Goal: Information Seeking & Learning: Learn about a topic

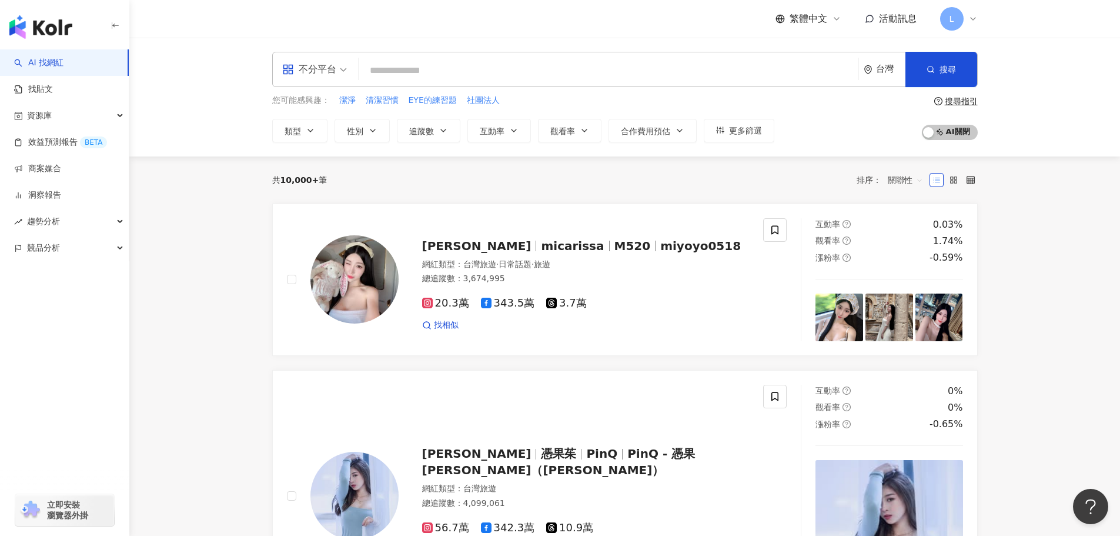
click at [402, 76] on input "search" at bounding box center [608, 70] width 491 height 22
click at [354, 103] on span "潔淨" at bounding box center [347, 101] width 16 height 12
type input "**"
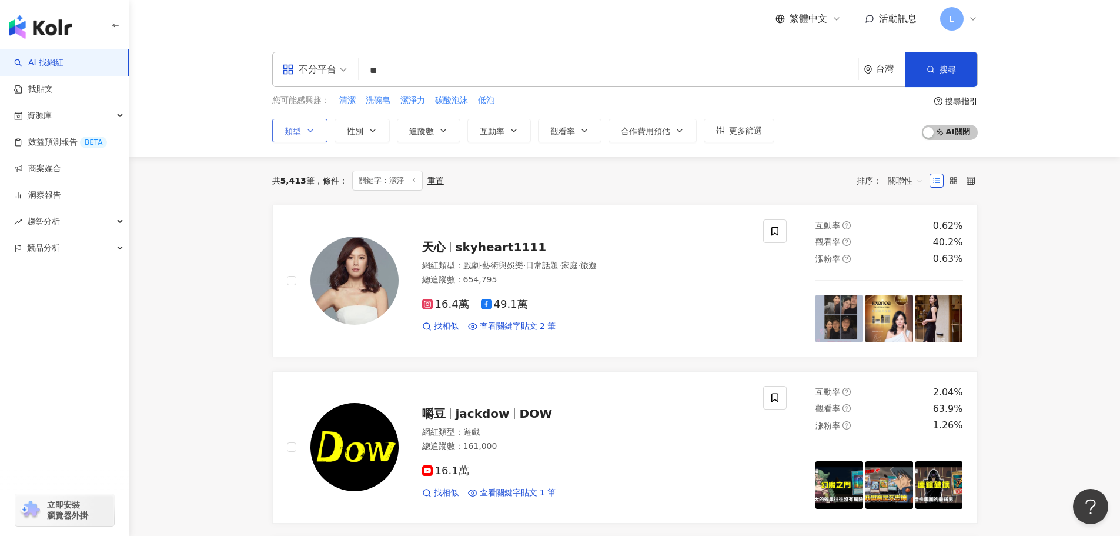
click at [323, 141] on button "類型" at bounding box center [299, 131] width 55 height 24
click at [379, 177] on span "關鍵字：潔淨" at bounding box center [387, 181] width 71 height 20
click at [365, 139] on button "性別" at bounding box center [362, 131] width 55 height 24
click at [421, 134] on span "追蹤數" at bounding box center [421, 130] width 25 height 9
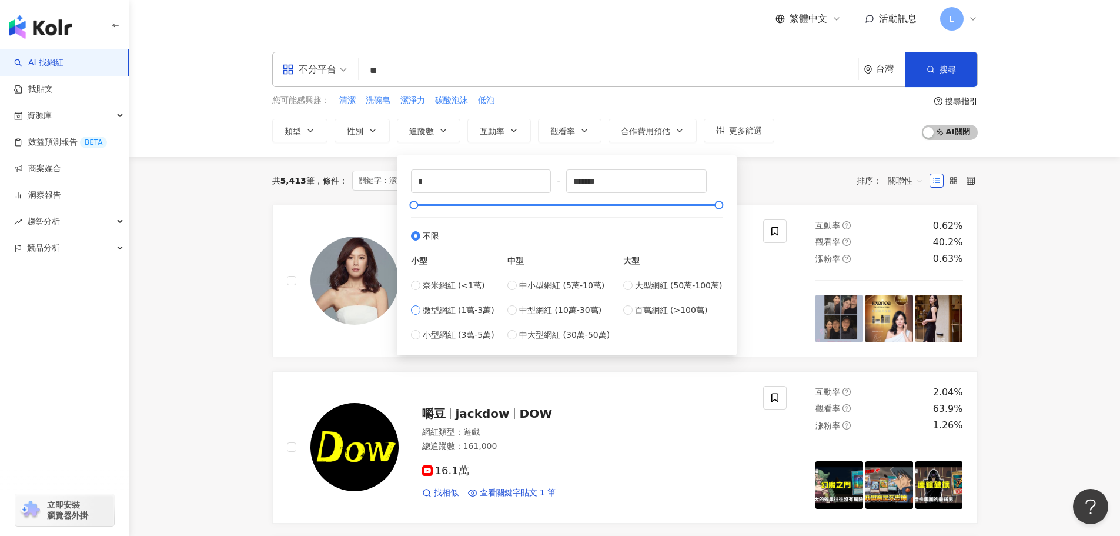
click at [458, 304] on span "微型網紅 (1萬-3萬)" at bounding box center [459, 309] width 72 height 13
type input "*****"
click at [738, 182] on div "共 5,413 筆 條件 ： 關鍵字：潔淨 重置 排序： 關聯性" at bounding box center [625, 181] width 706 height 20
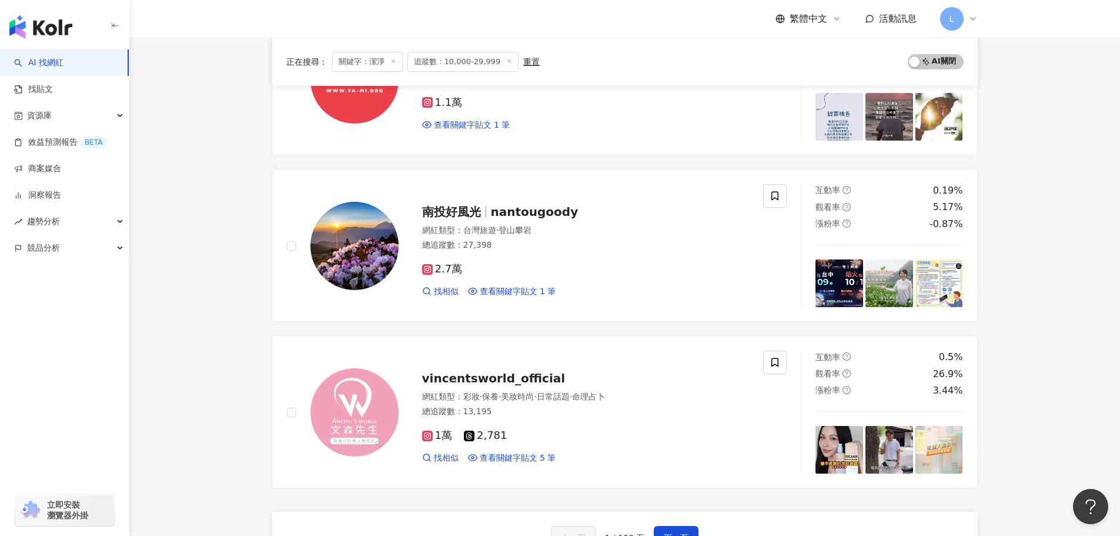
scroll to position [1882, 0]
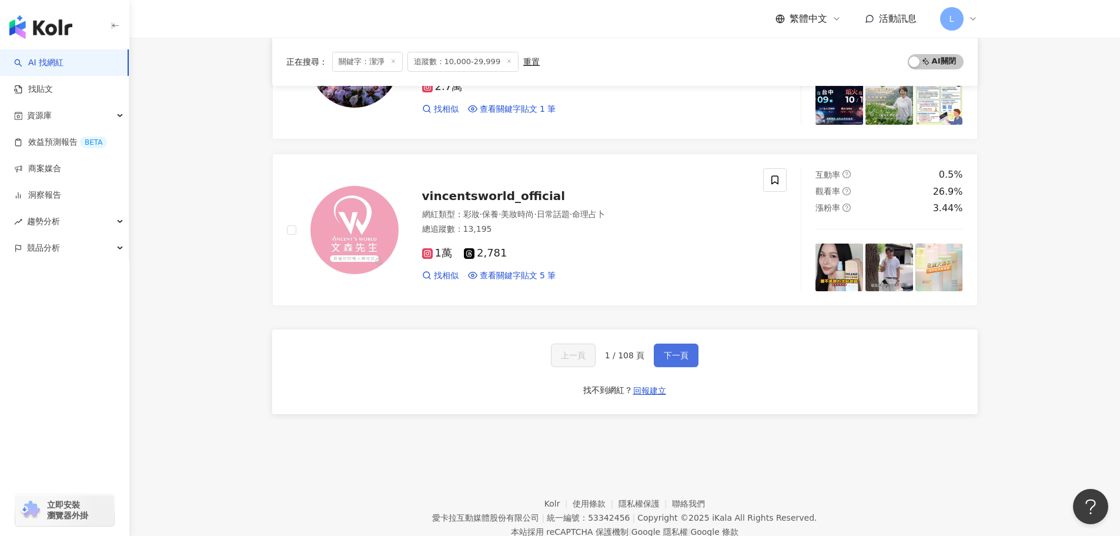
click at [685, 357] on span "下一頁" at bounding box center [676, 355] width 25 height 9
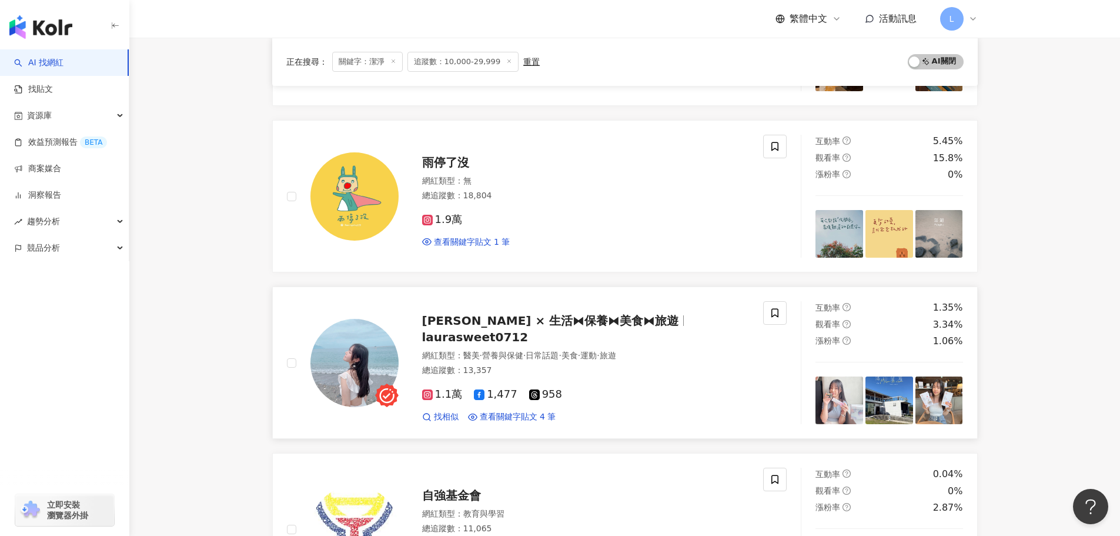
scroll to position [1422, 0]
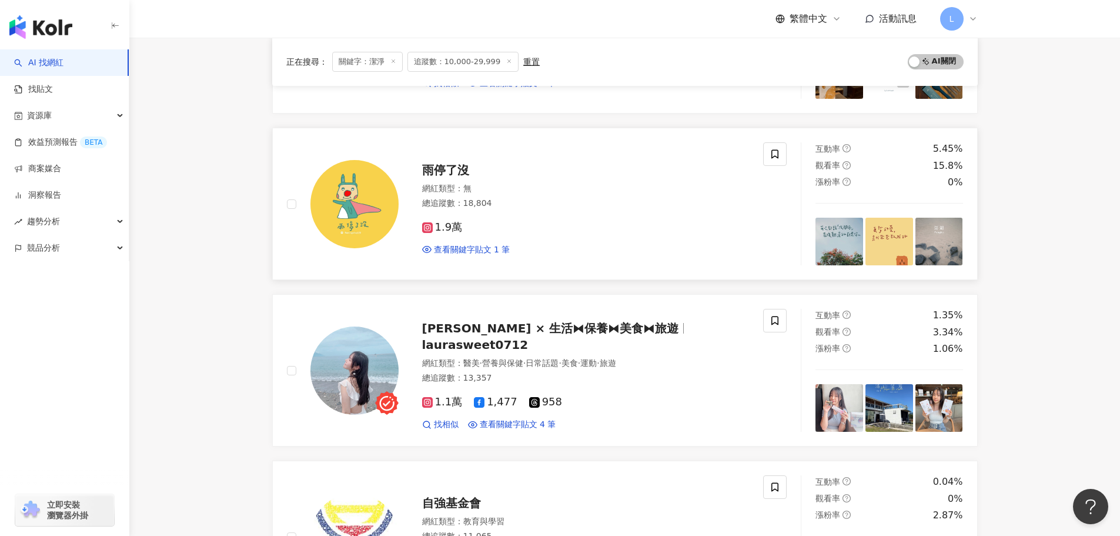
click at [351, 187] on img at bounding box center [355, 204] width 88 height 88
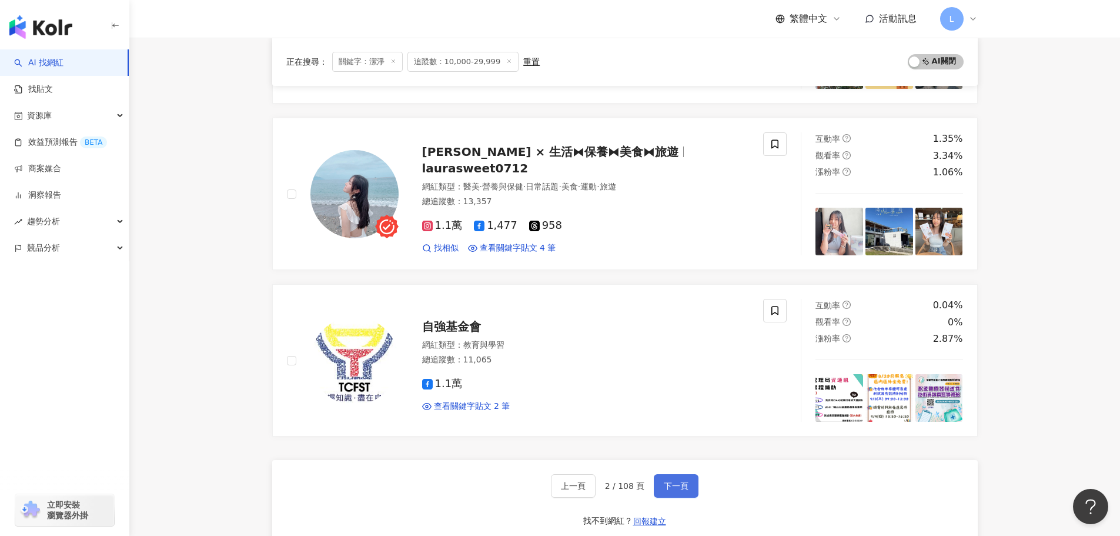
click at [687, 482] on button "下一頁" at bounding box center [676, 486] width 45 height 24
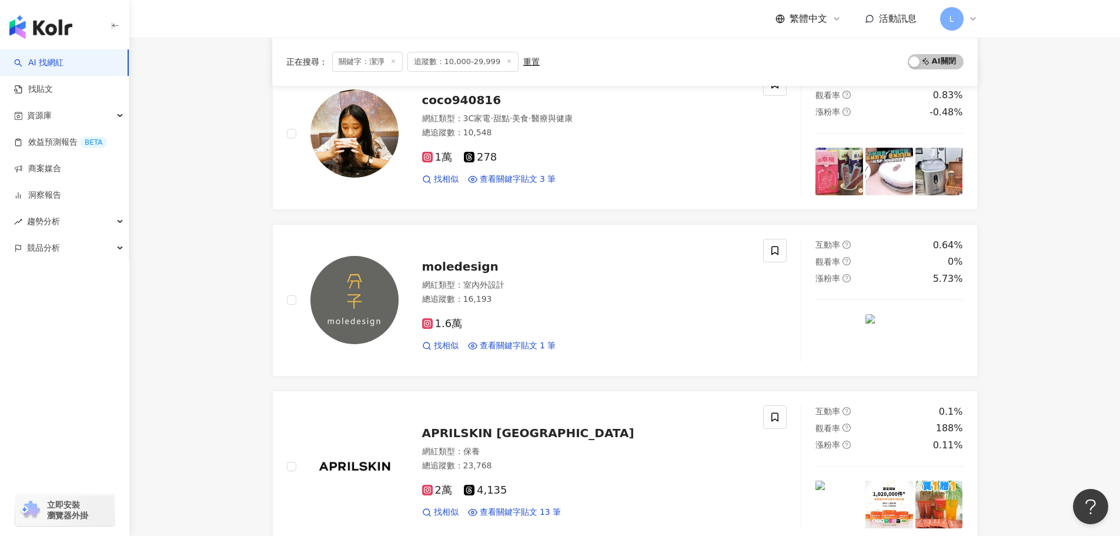
scroll to position [1764, 0]
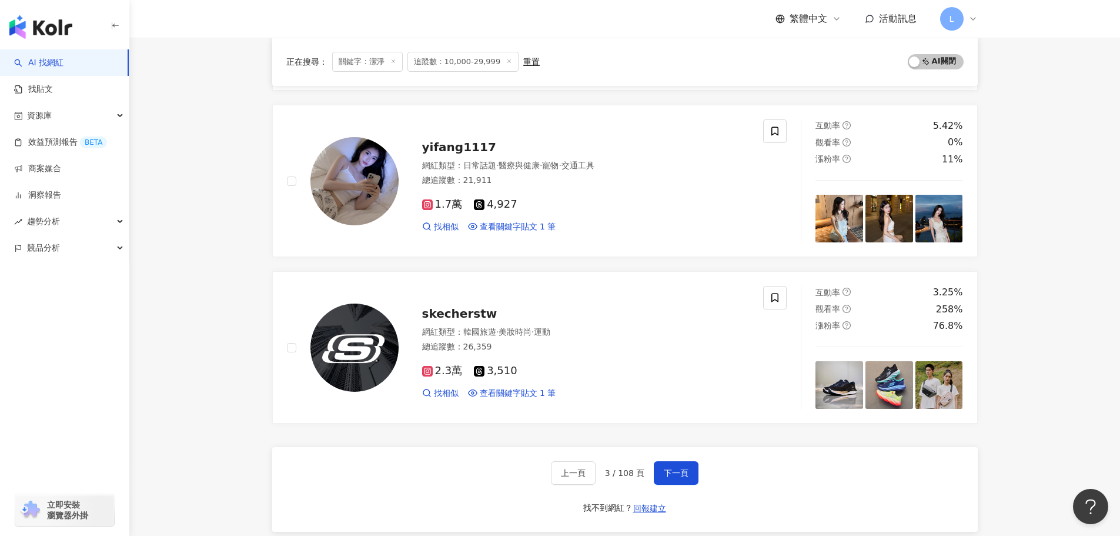
click at [693, 487] on div "上一頁 3 / 108 頁 下一頁 找不到網紅？ 回報建立" at bounding box center [625, 489] width 706 height 85
click at [666, 456] on div "上一頁 3 / 108 頁 下一頁 找不到網紅？ 回報建立" at bounding box center [625, 489] width 706 height 85
click at [698, 465] on div "上一頁 3 / 108 頁 下一頁 找不到網紅？ 回報建立" at bounding box center [625, 489] width 706 height 85
click at [683, 468] on span "下一頁" at bounding box center [676, 472] width 25 height 9
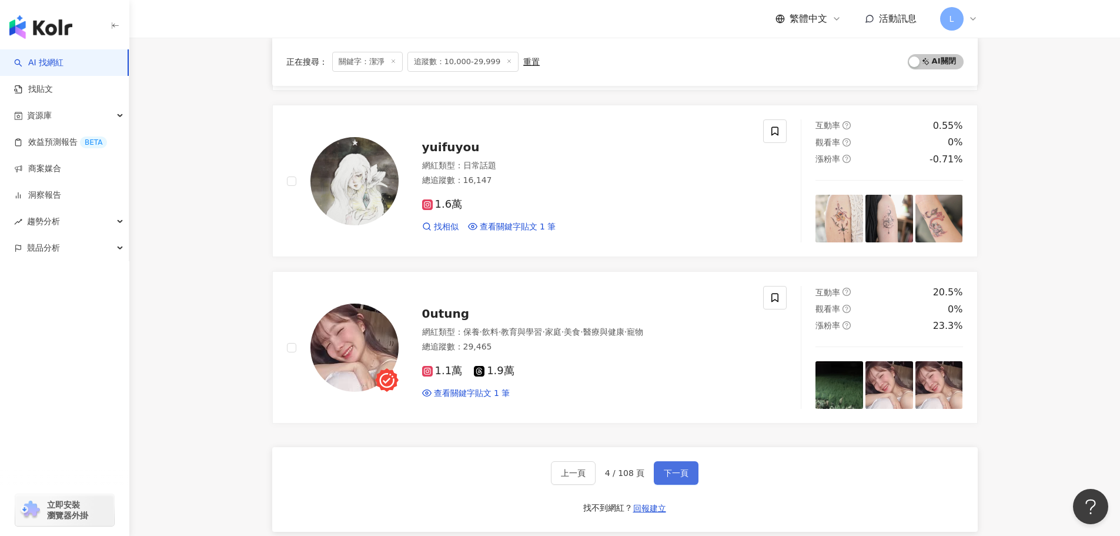
click at [668, 469] on span "下一頁" at bounding box center [676, 472] width 25 height 9
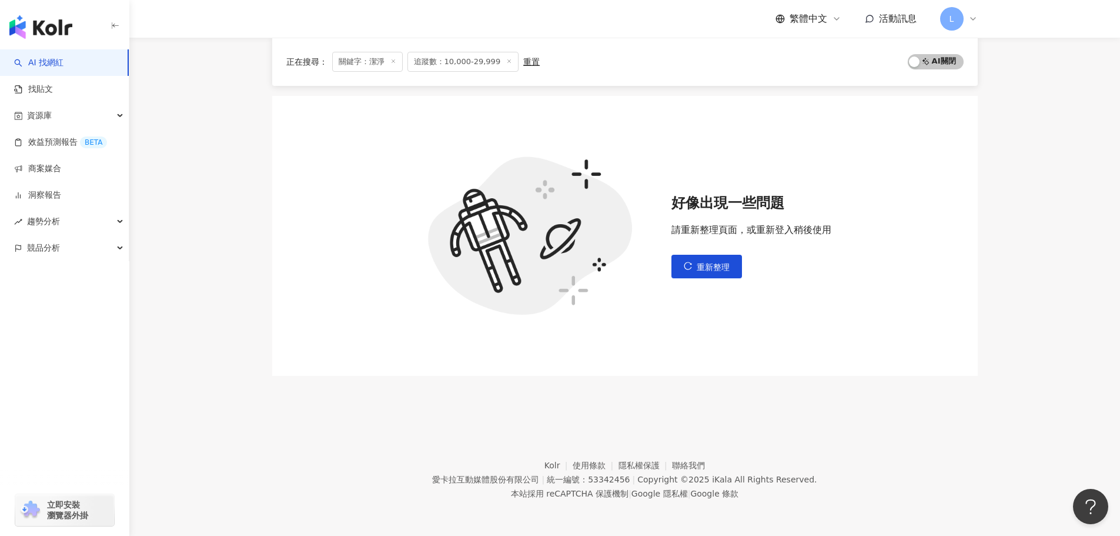
scroll to position [121, 0]
click at [709, 253] on div "好像出現一些問題 請重新整理頁面，或重新登入稍後使用 重新整理" at bounding box center [752, 236] width 160 height 85
click at [708, 273] on button "重新整理" at bounding box center [707, 267] width 71 height 24
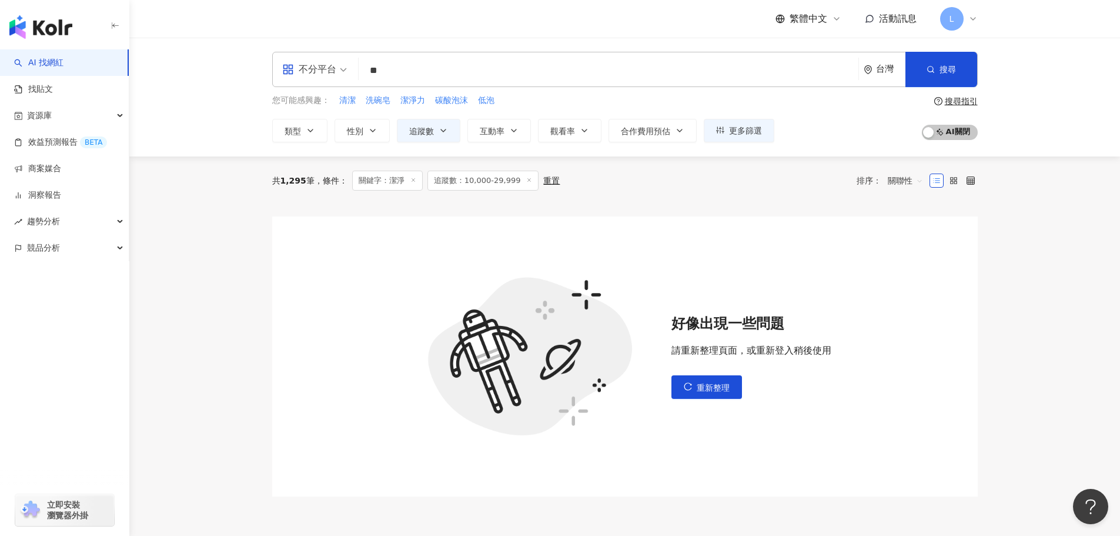
click at [402, 66] on input "**" at bounding box center [608, 70] width 491 height 22
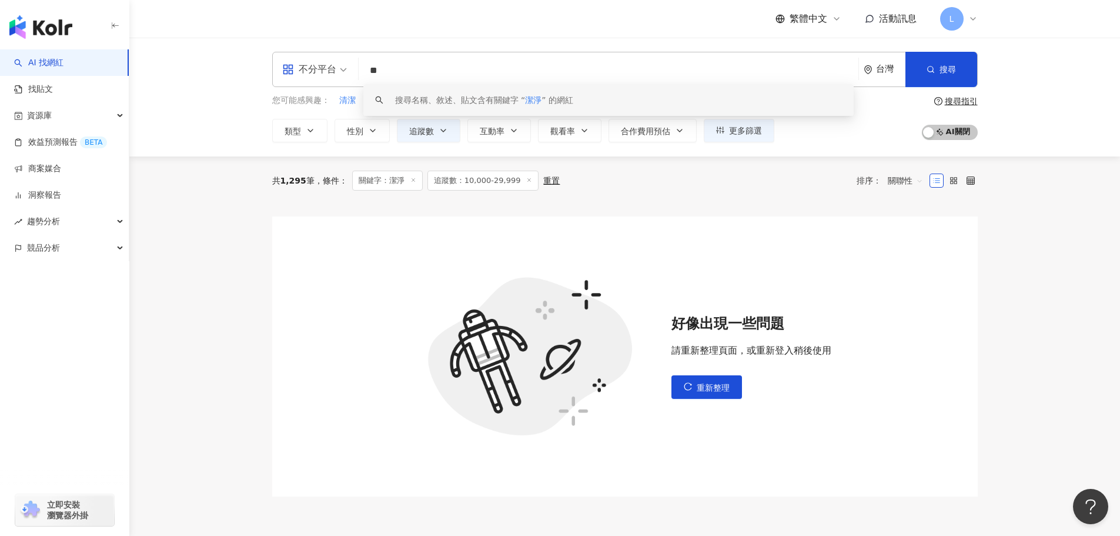
click at [361, 246] on div "好像出現一些問題 請重新整理頁面，或重新登入稍後使用 重新整理" at bounding box center [625, 356] width 706 height 280
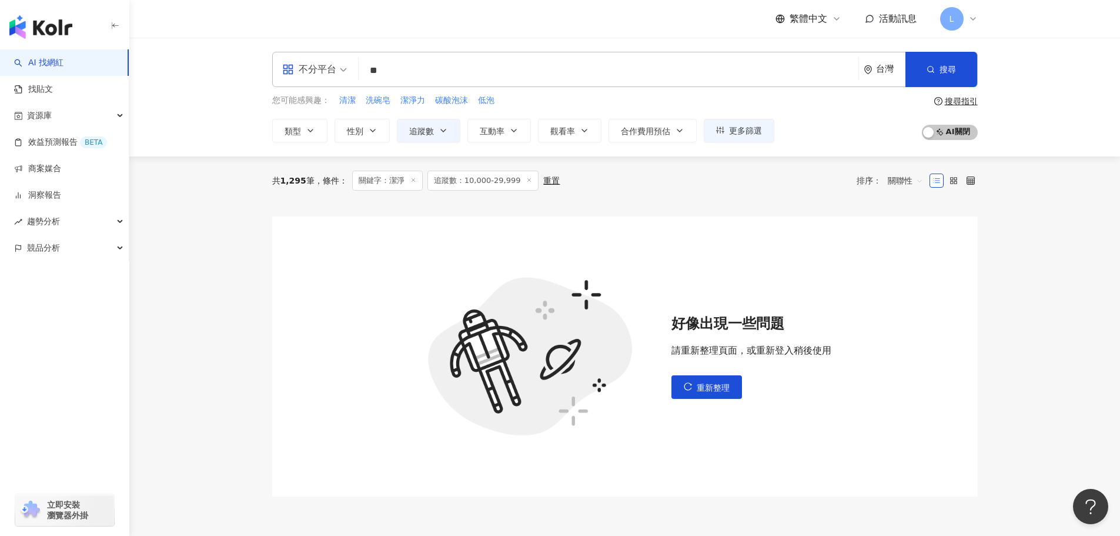
click at [53, 62] on link "AI 找網紅" at bounding box center [38, 63] width 49 height 12
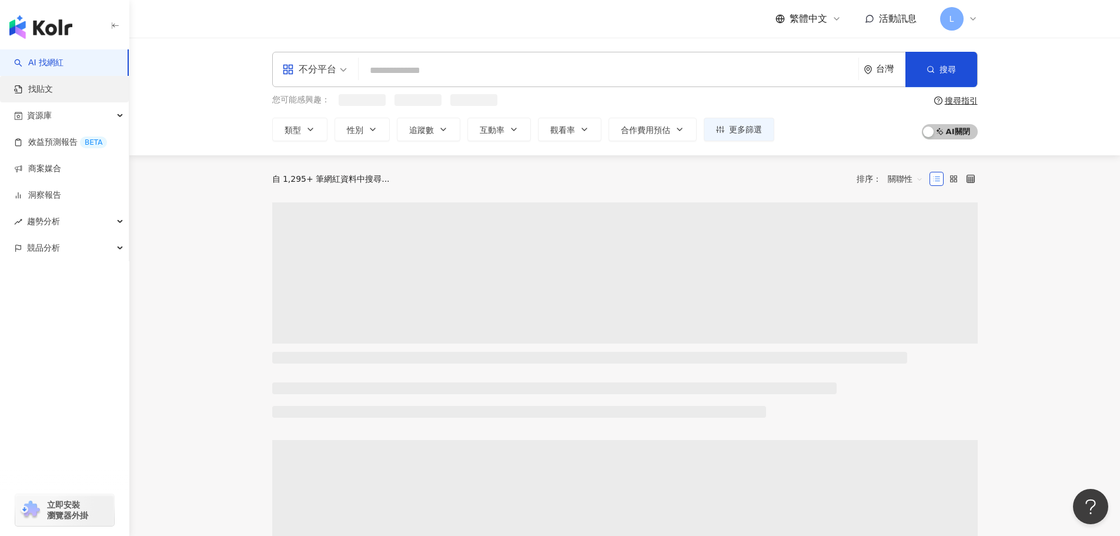
click at [53, 88] on link "找貼文" at bounding box center [33, 90] width 39 height 12
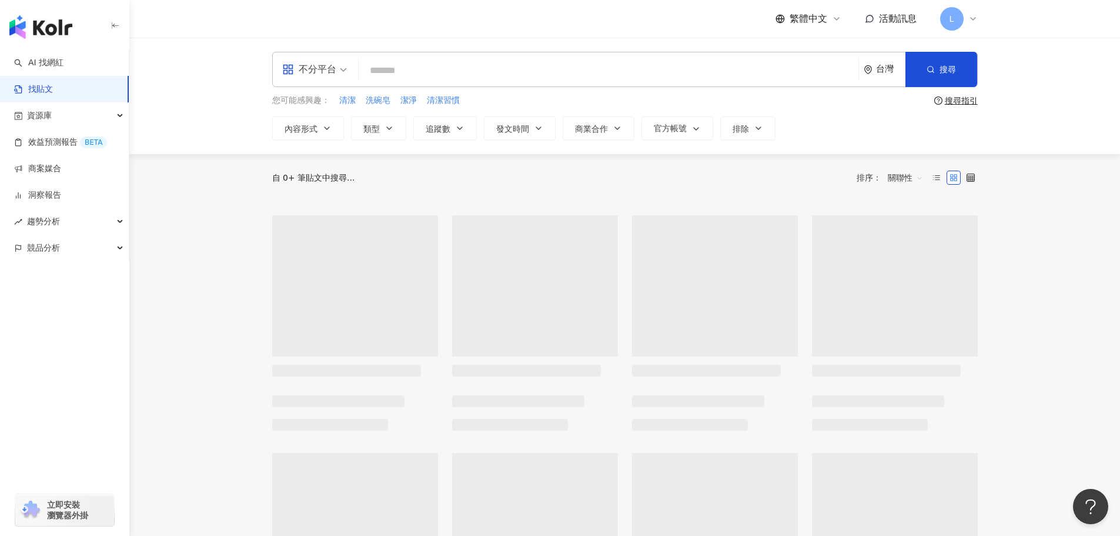
click at [422, 71] on input "search" at bounding box center [608, 70] width 491 height 25
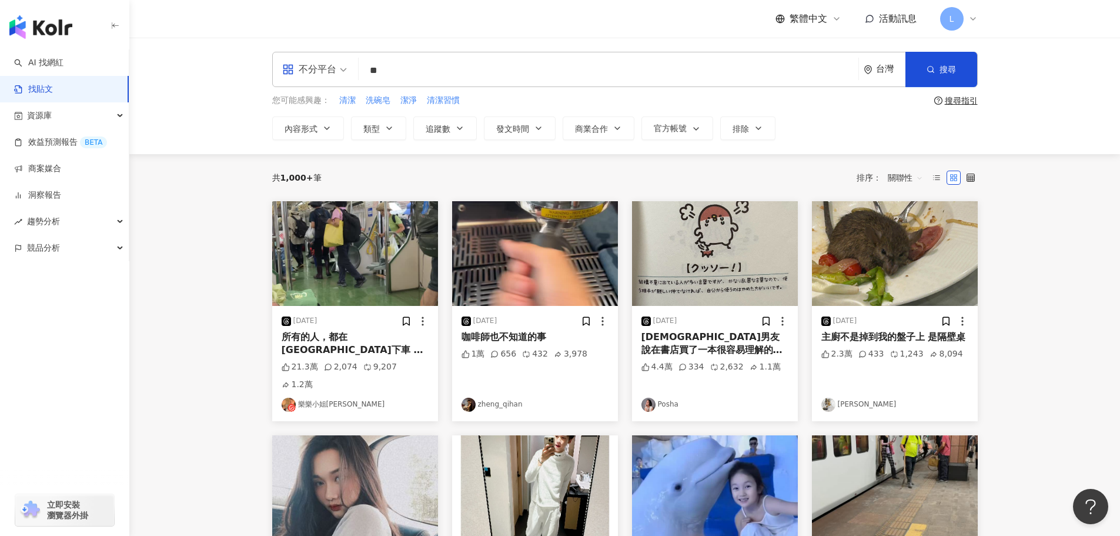
type input "**"
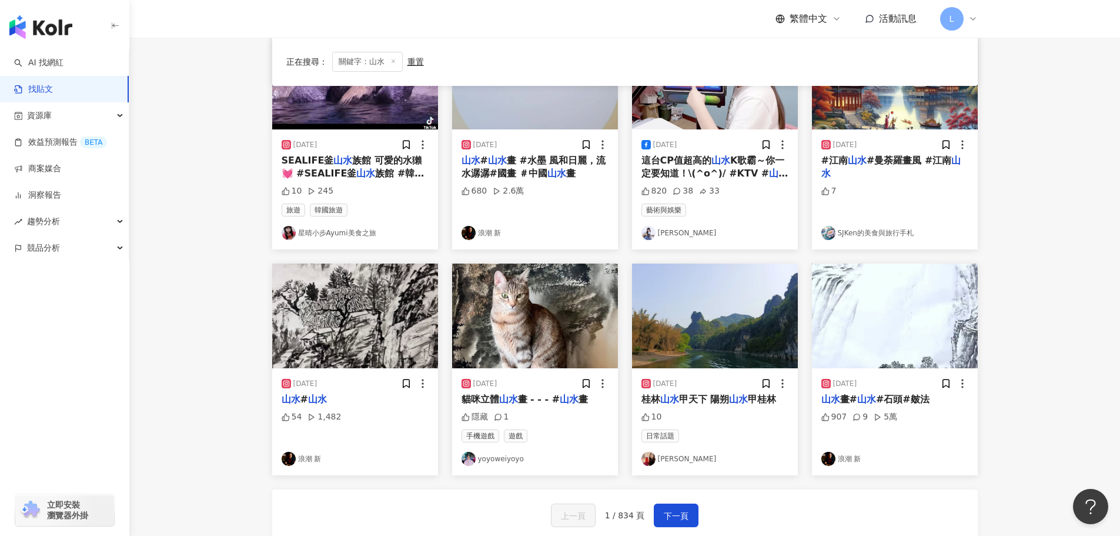
scroll to position [471, 0]
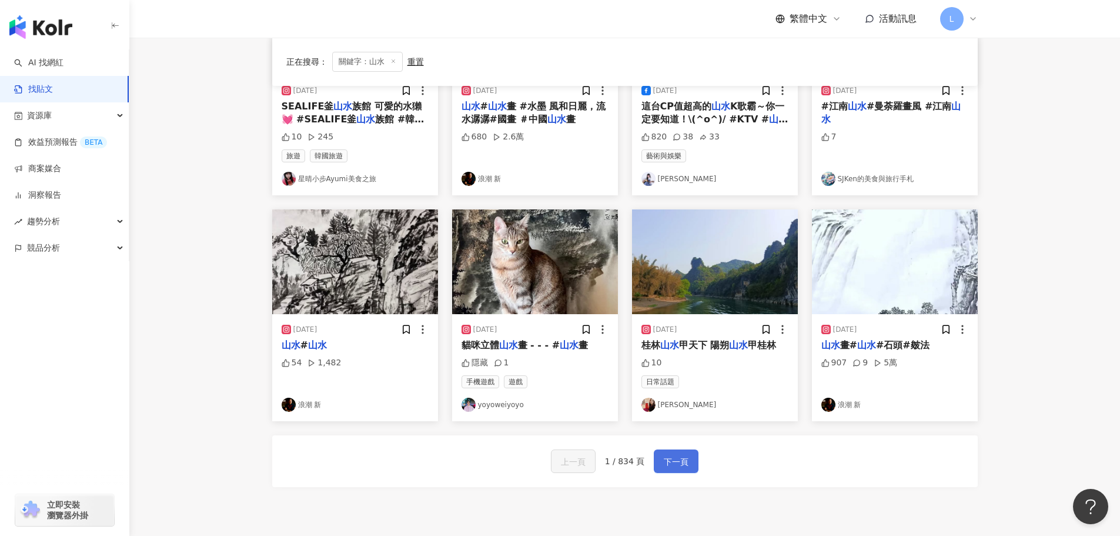
click at [672, 454] on button "下一頁" at bounding box center [676, 461] width 45 height 24
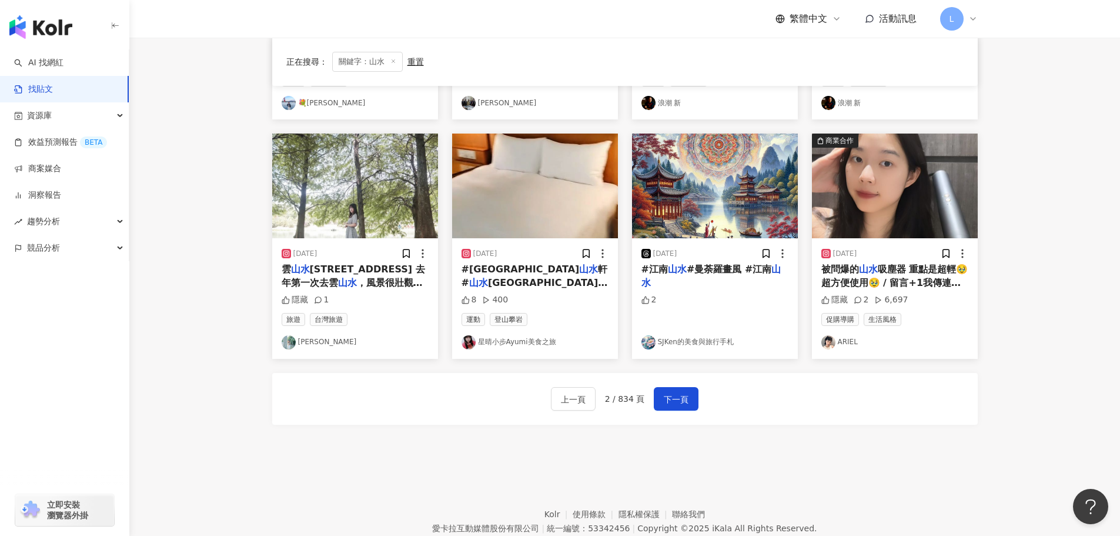
scroll to position [595, 0]
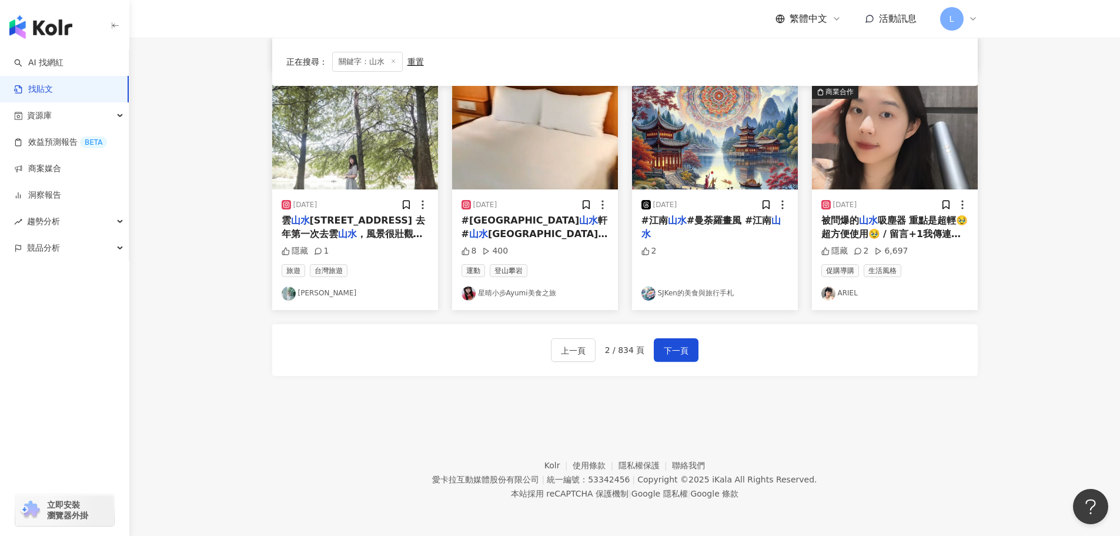
click at [829, 298] on img at bounding box center [829, 293] width 14 height 14
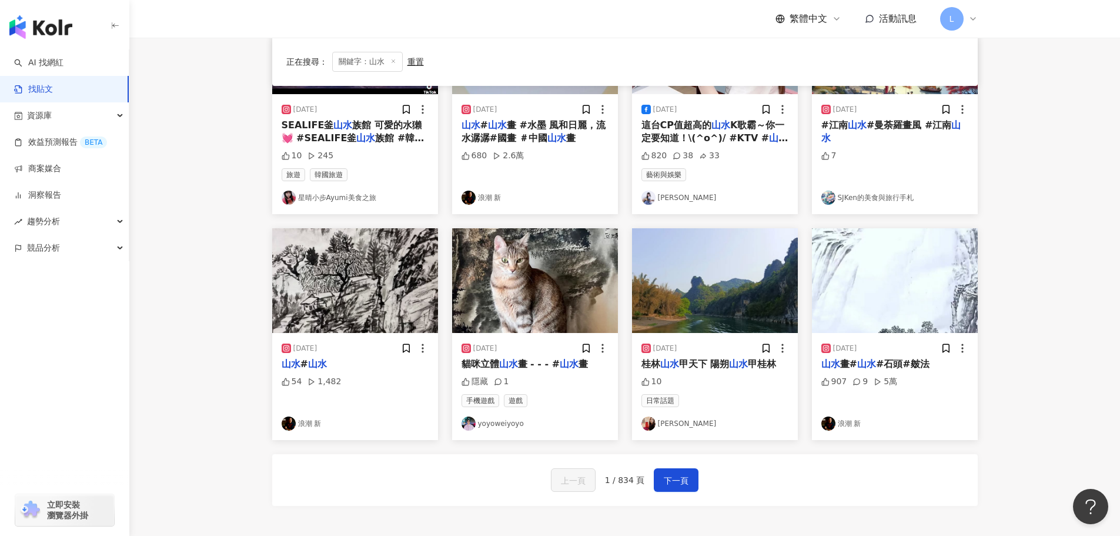
scroll to position [471, 0]
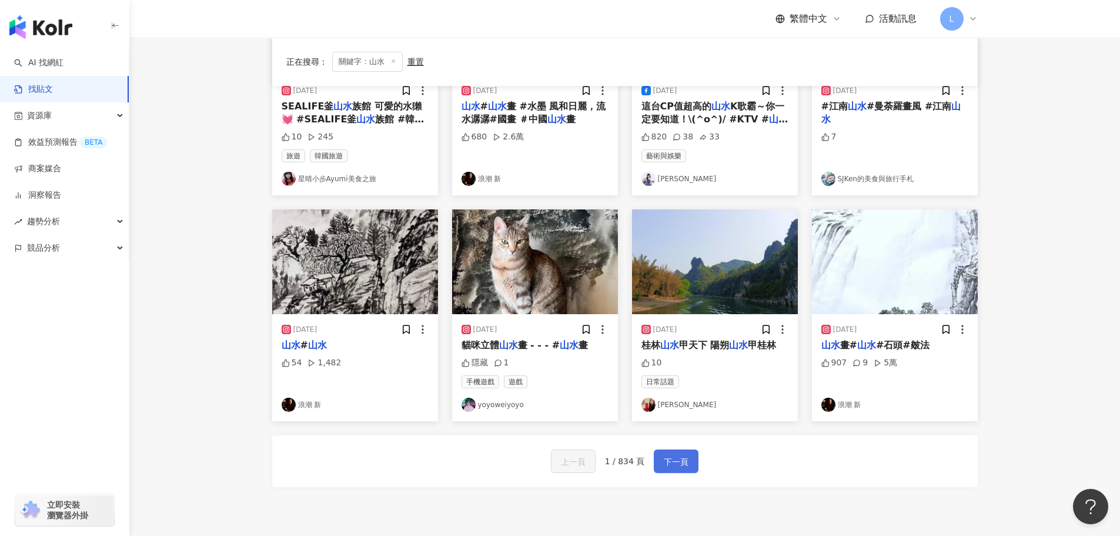
click at [695, 461] on button "下一頁" at bounding box center [676, 461] width 45 height 24
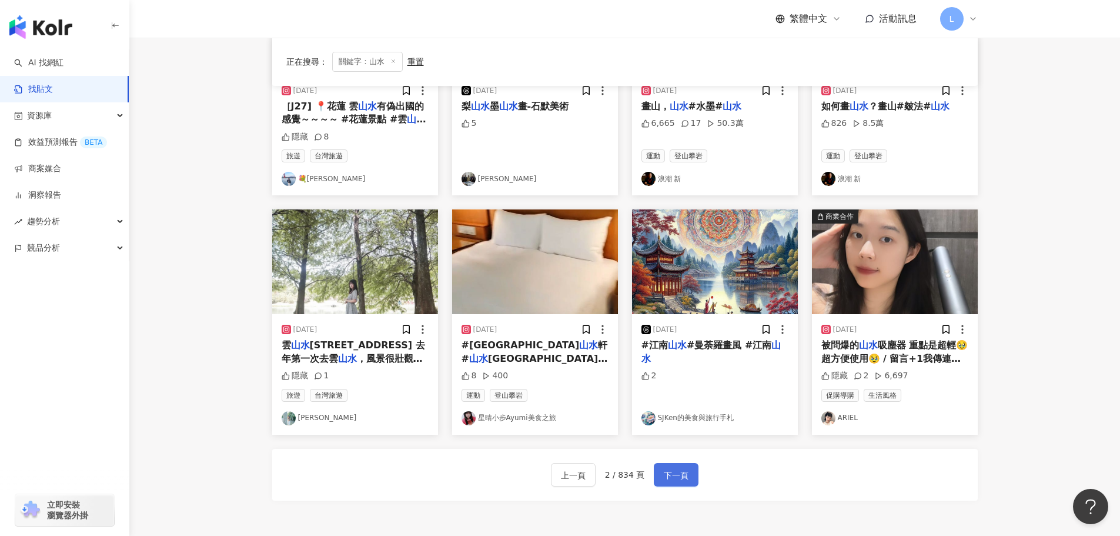
click at [689, 472] on button "下一頁" at bounding box center [676, 475] width 45 height 24
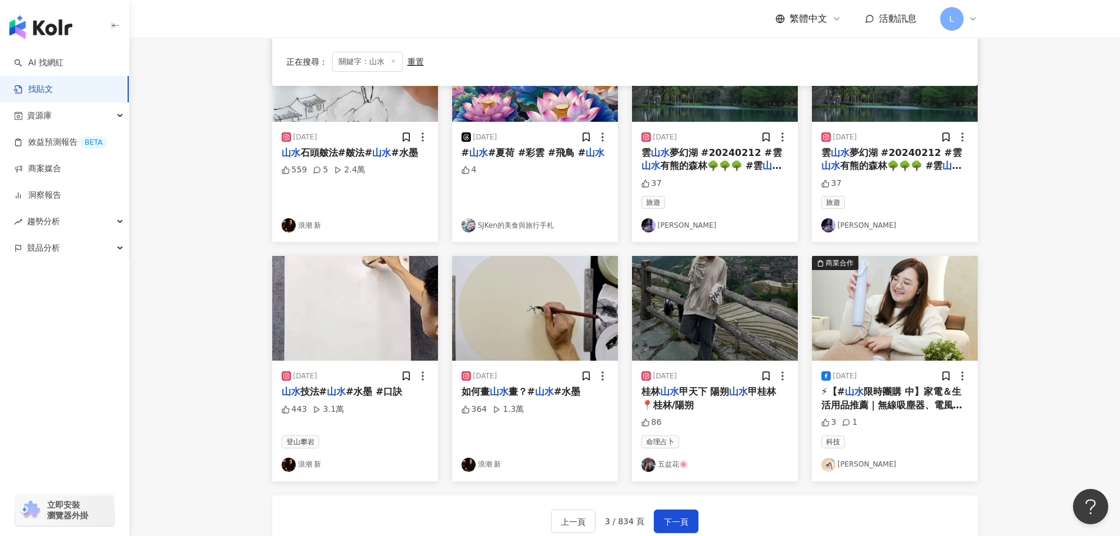
scroll to position [588, 0]
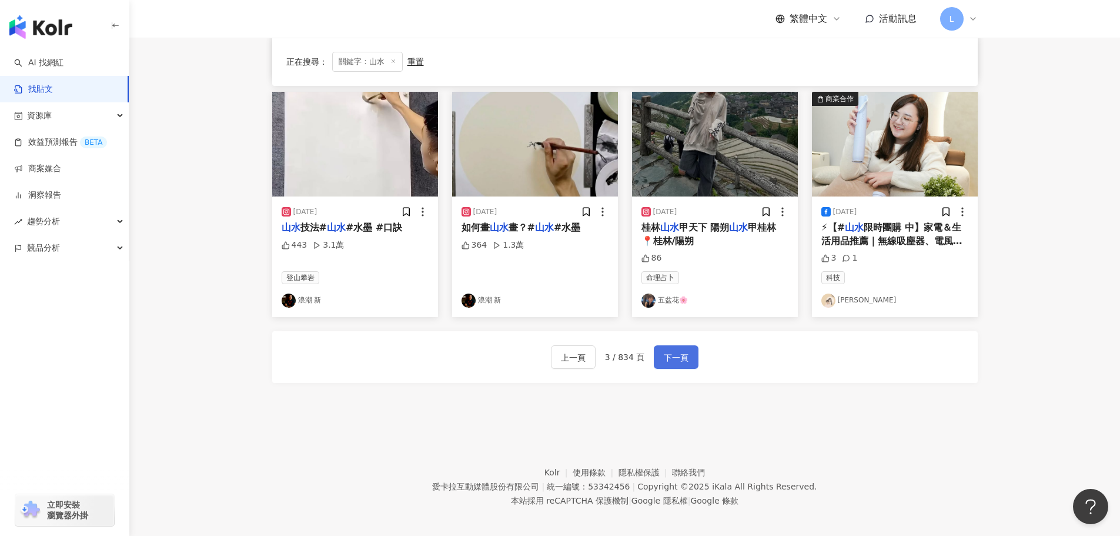
click at [676, 363] on span "下一頁" at bounding box center [676, 358] width 25 height 14
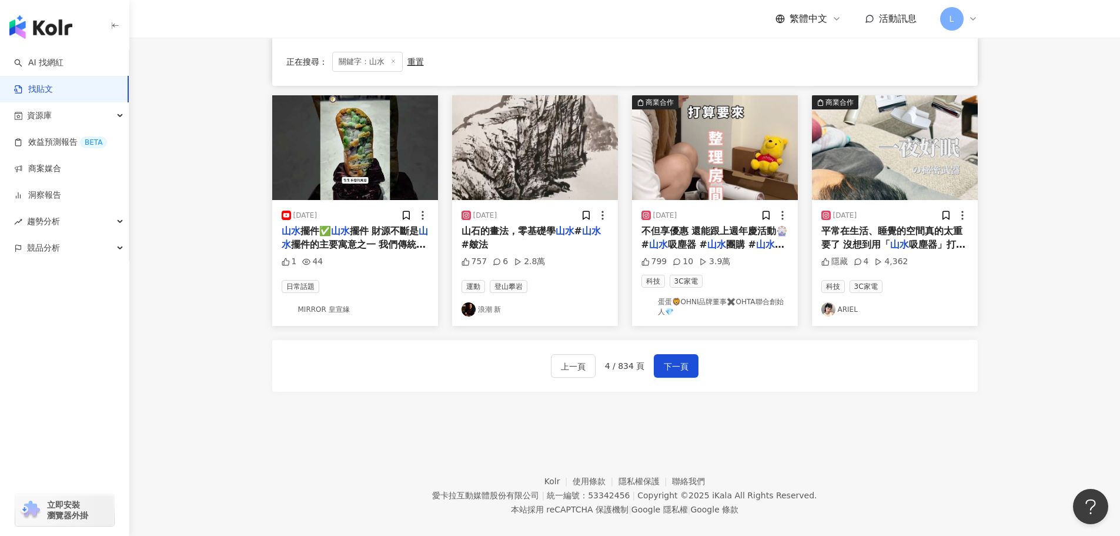
scroll to position [578, 0]
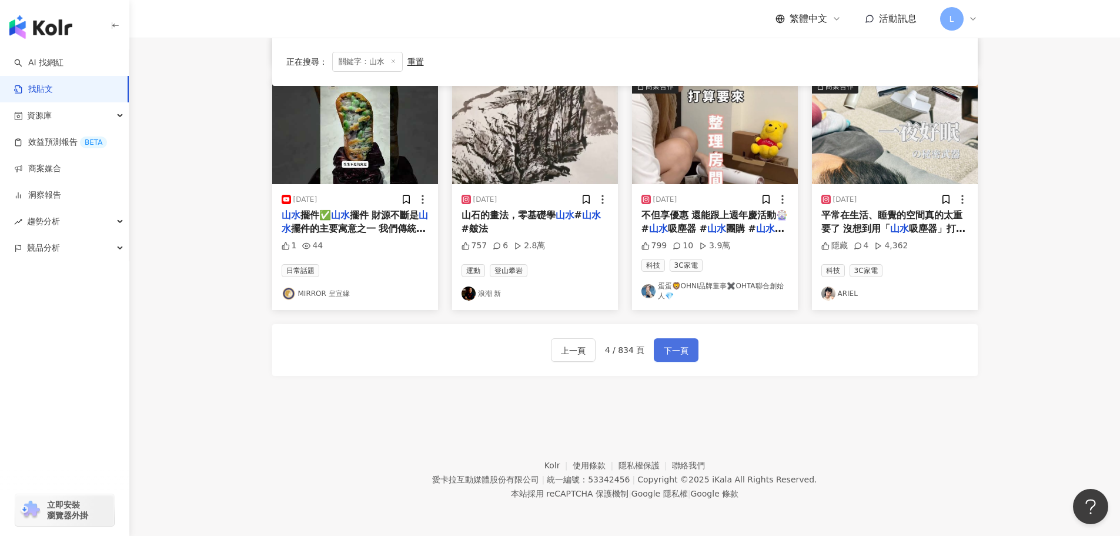
drag, startPoint x: 680, startPoint y: 335, endPoint x: 679, endPoint y: 341, distance: 6.0
click at [680, 335] on div "上一頁 4 / 834 頁 下一頁" at bounding box center [625, 350] width 706 height 52
click at [679, 346] on span "下一頁" at bounding box center [676, 350] width 25 height 14
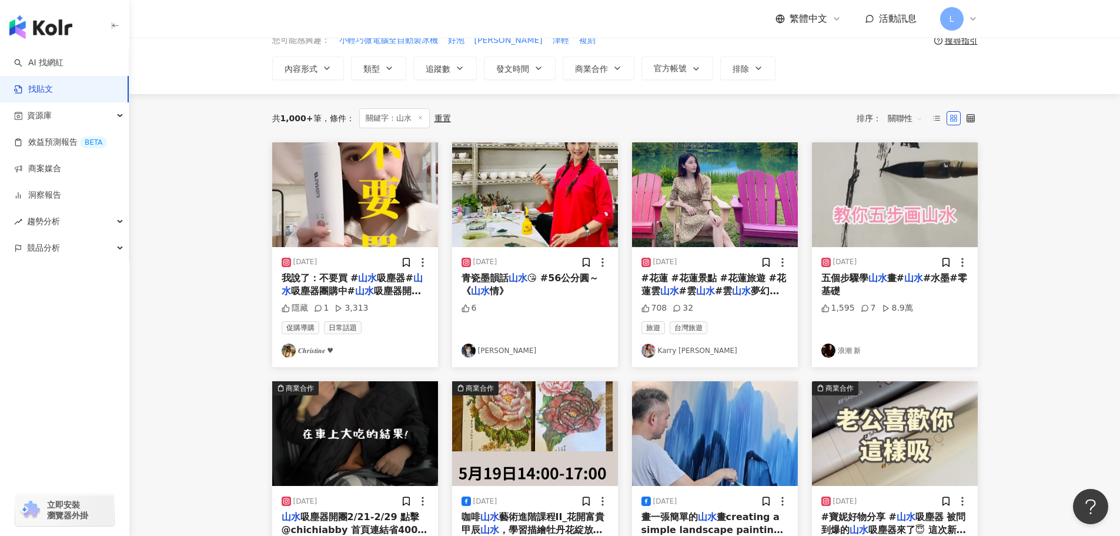
scroll to position [7, 0]
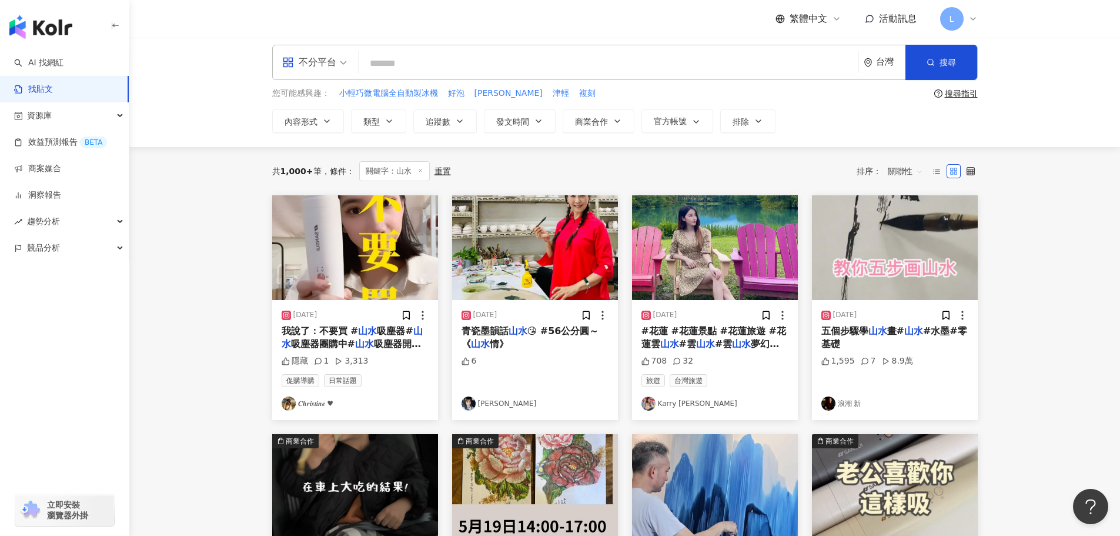
click at [296, 396] on link "𝑪𝒉𝒓𝒊𝒔𝒕𝒊𝒏𝒆 ♥" at bounding box center [355, 403] width 147 height 14
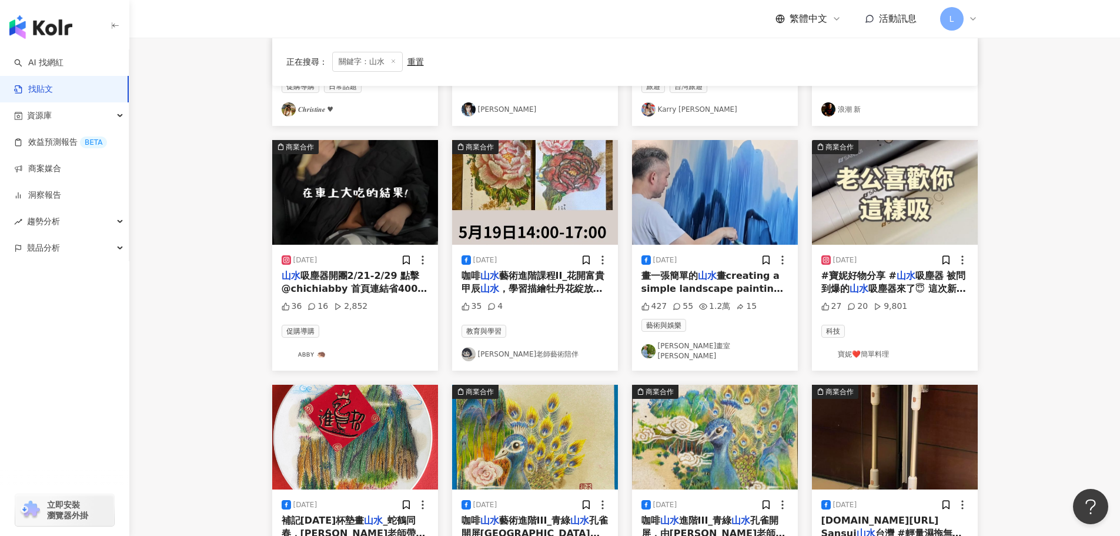
scroll to position [595, 0]
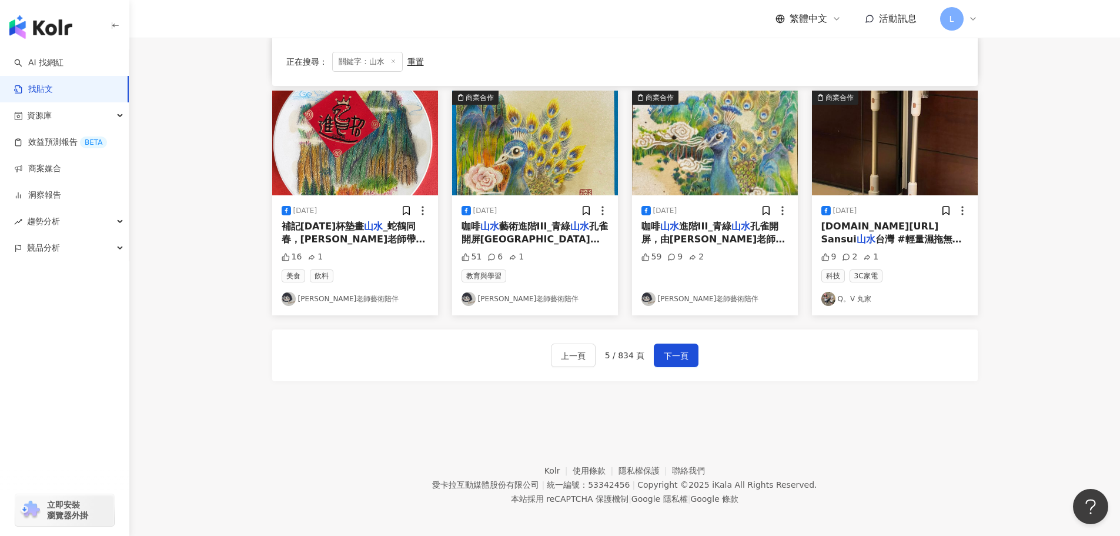
click at [645, 355] on div "上一頁 5 / 834 頁 下一頁" at bounding box center [625, 355] width 148 height 24
click at [664, 350] on span "下一頁" at bounding box center [676, 356] width 25 height 14
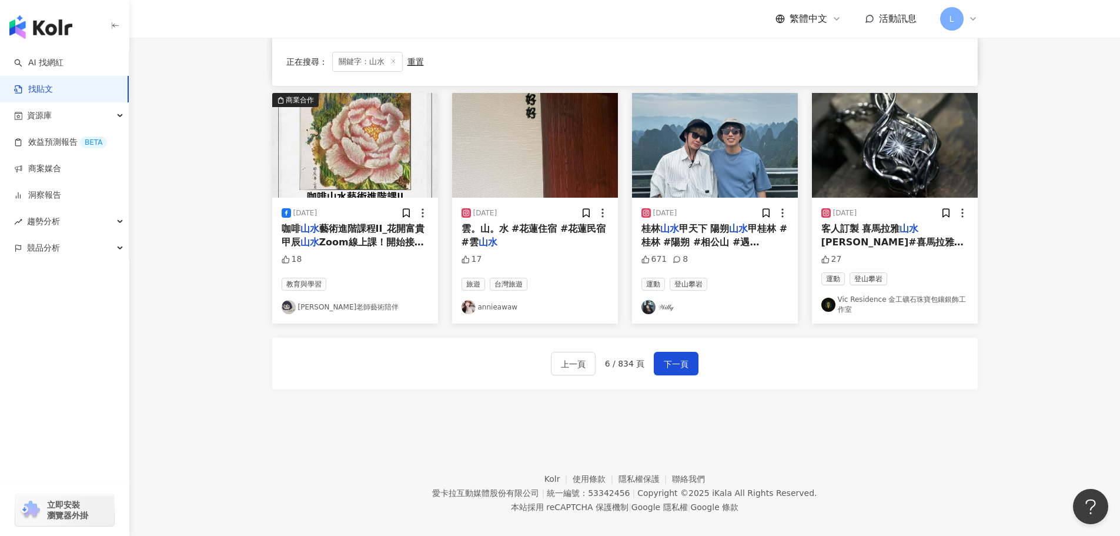
scroll to position [601, 0]
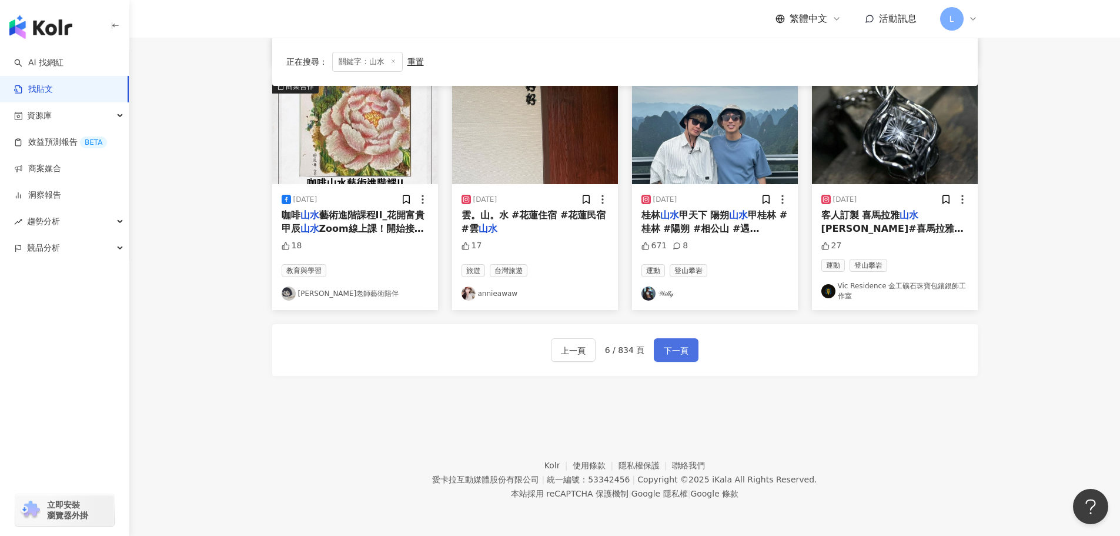
click at [664, 349] on span "下一頁" at bounding box center [676, 350] width 25 height 14
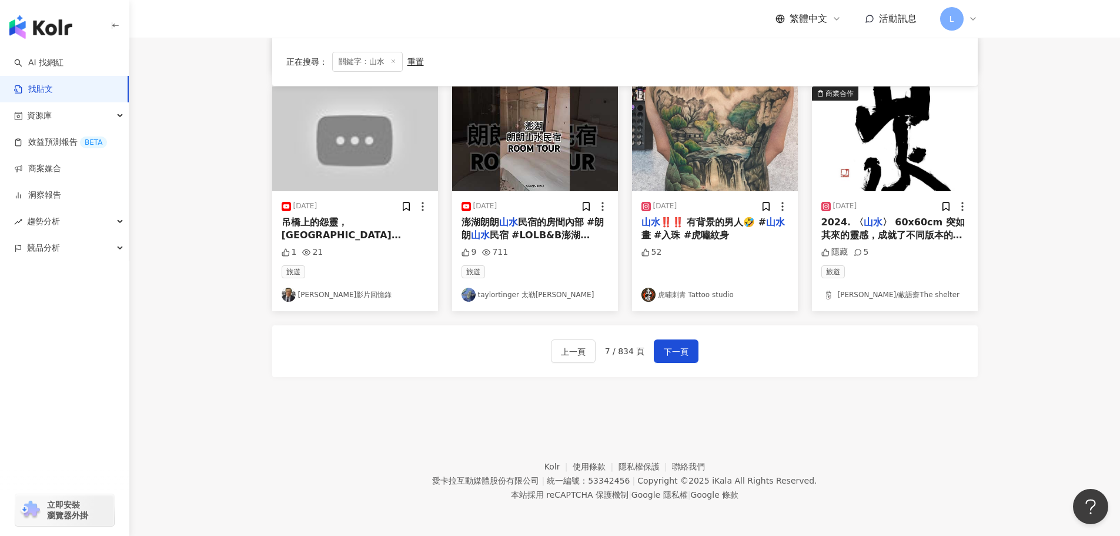
scroll to position [595, 0]
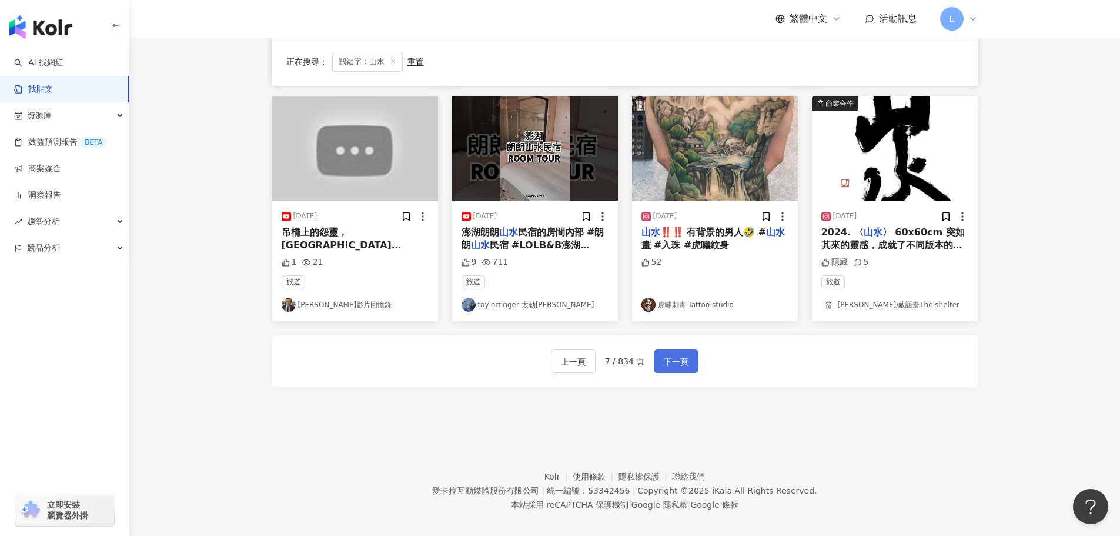
click at [664, 355] on span "下一頁" at bounding box center [676, 362] width 25 height 14
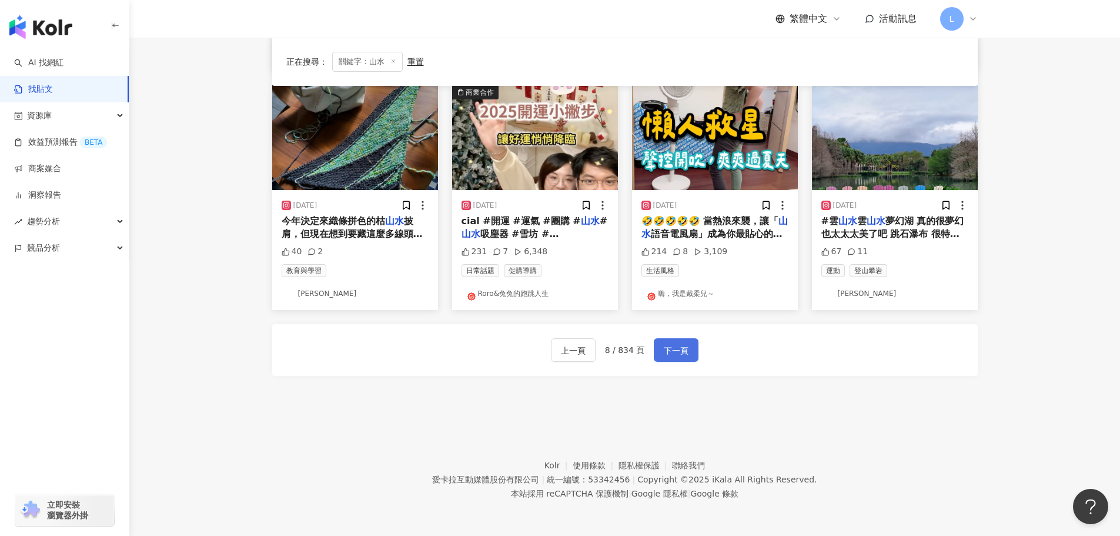
scroll to position [601, 0]
click at [664, 358] on span "下一頁" at bounding box center [676, 350] width 25 height 14
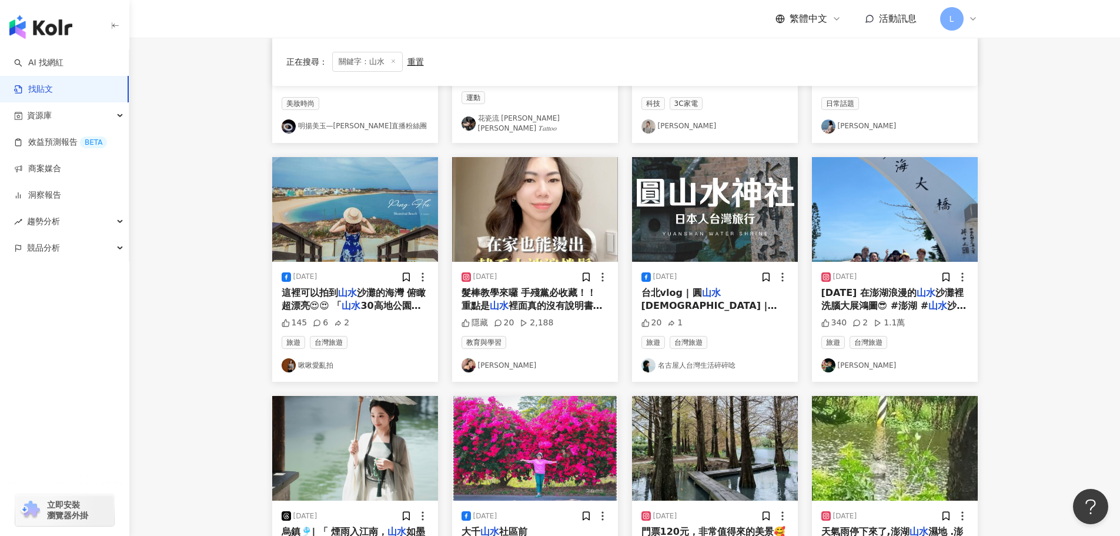
scroll to position [478, 0]
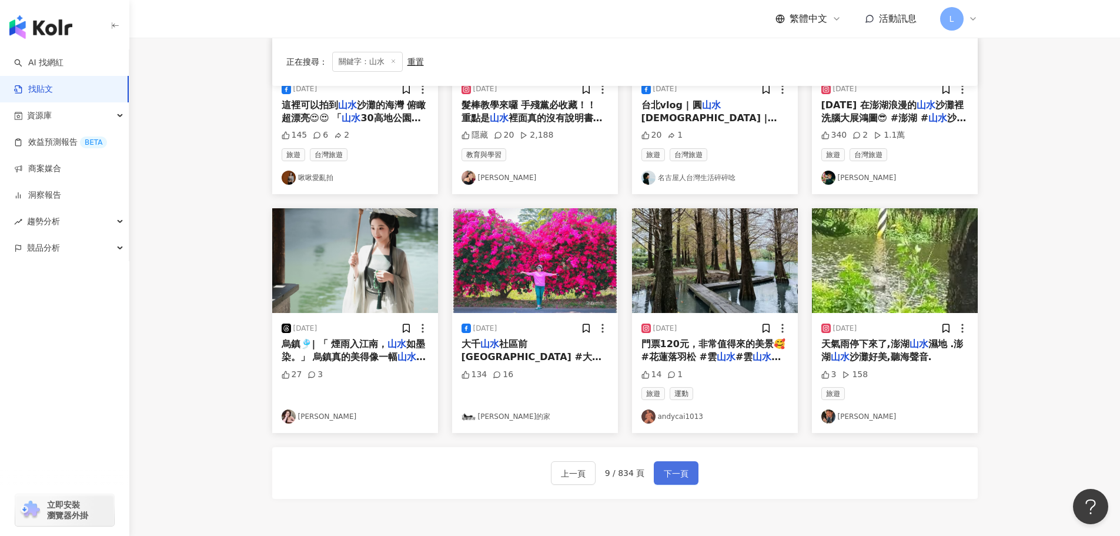
click at [665, 461] on button "下一頁" at bounding box center [676, 473] width 45 height 24
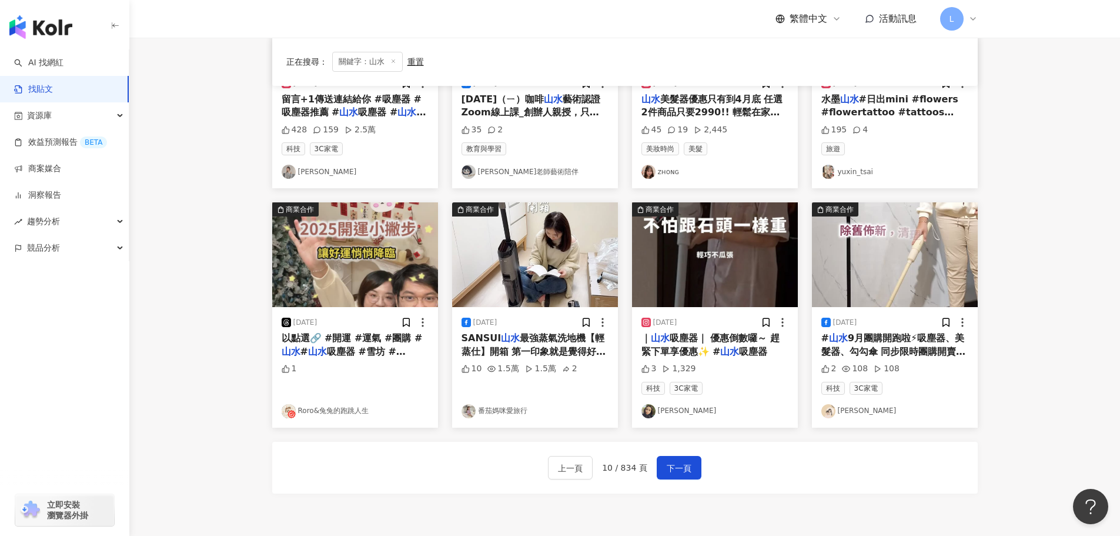
click at [674, 413] on link "Ada范" at bounding box center [715, 411] width 147 height 14
click at [663, 471] on button "下一頁" at bounding box center [679, 468] width 45 height 24
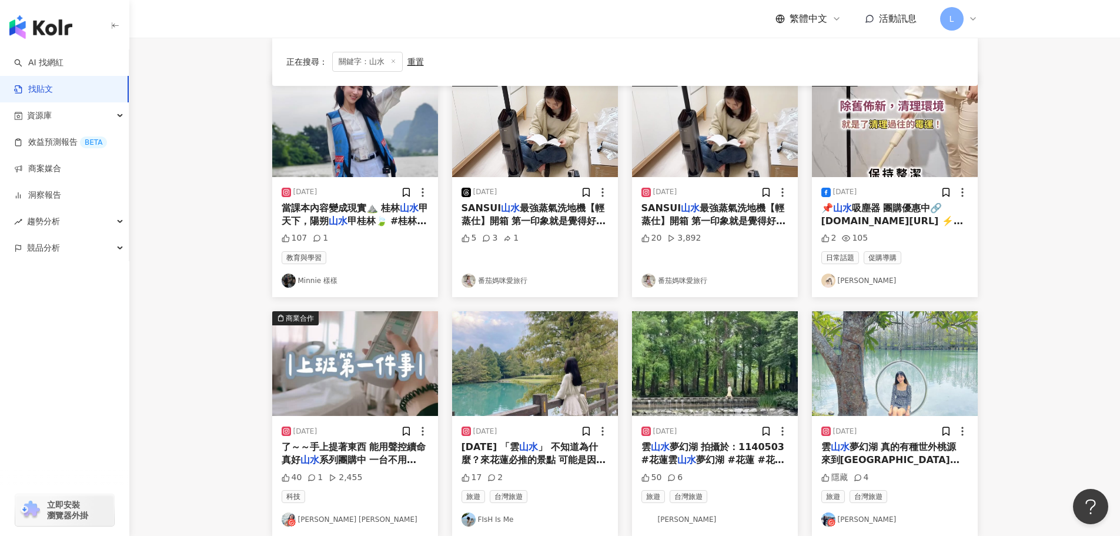
scroll to position [189, 0]
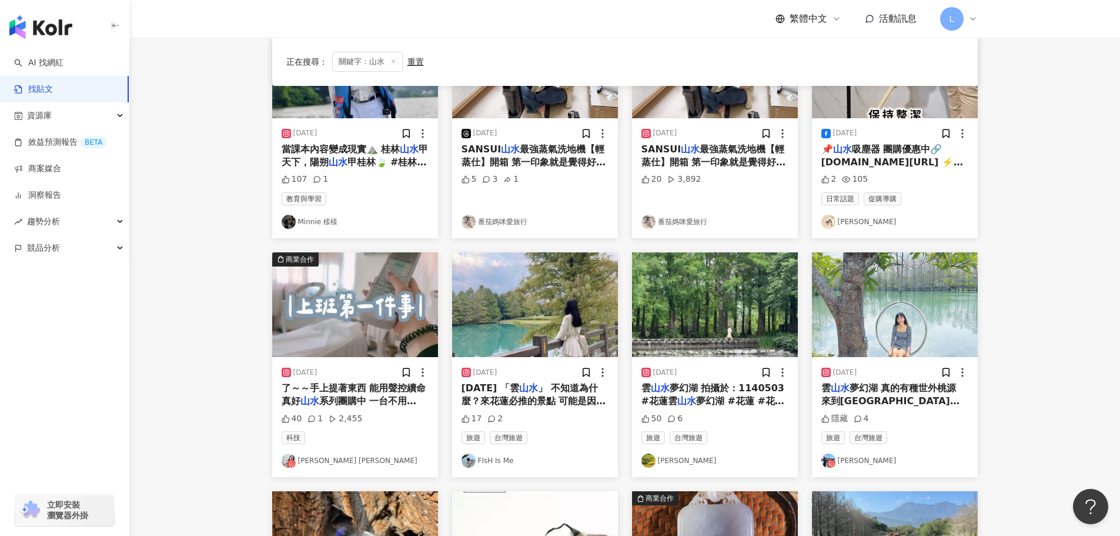
click at [311, 463] on link "穎穎 蔡" at bounding box center [355, 460] width 147 height 14
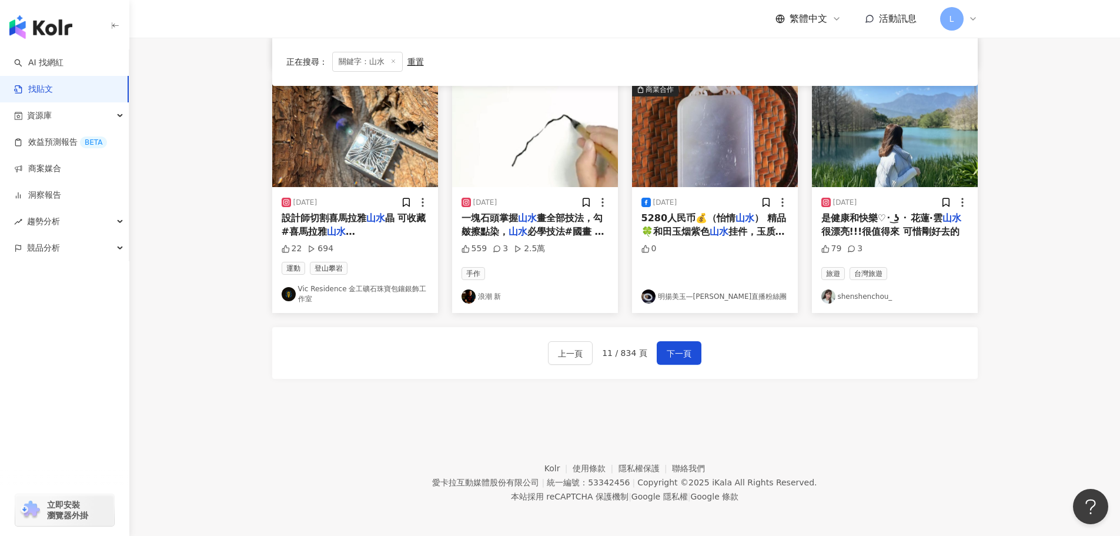
scroll to position [601, 0]
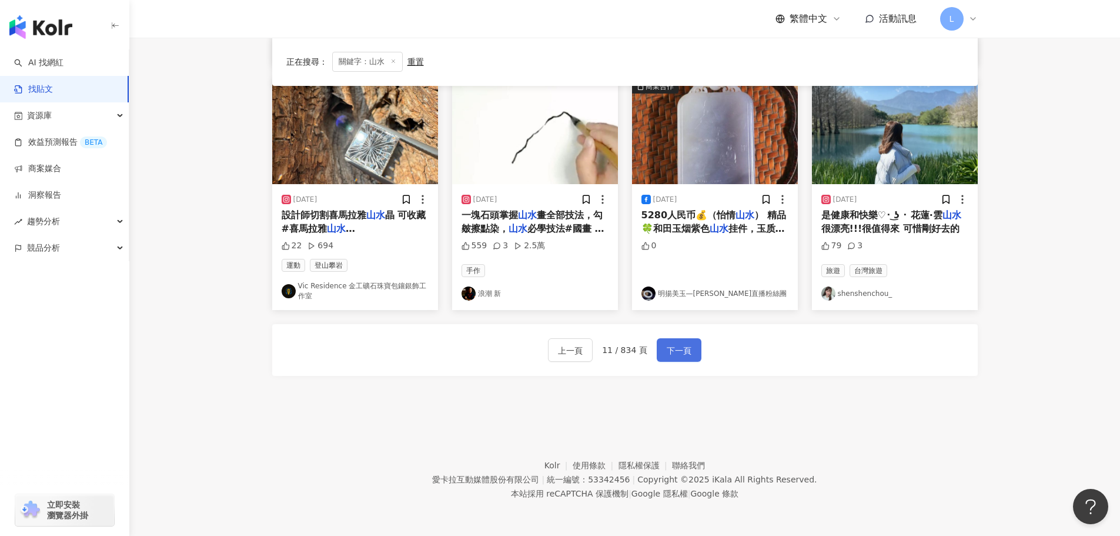
click at [686, 345] on span "下一頁" at bounding box center [679, 350] width 25 height 14
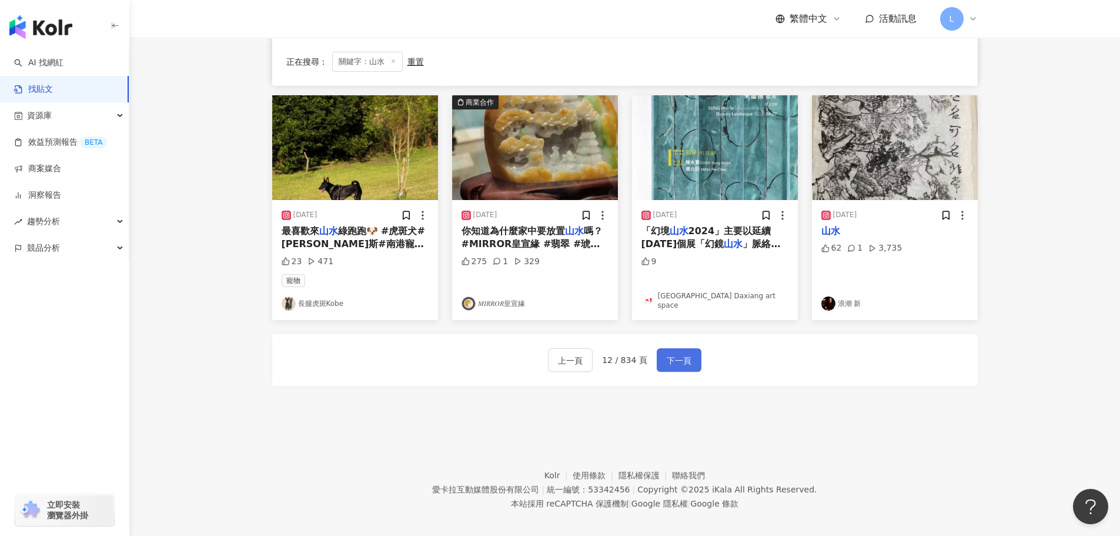
click at [677, 353] on span "下一頁" at bounding box center [679, 360] width 25 height 14
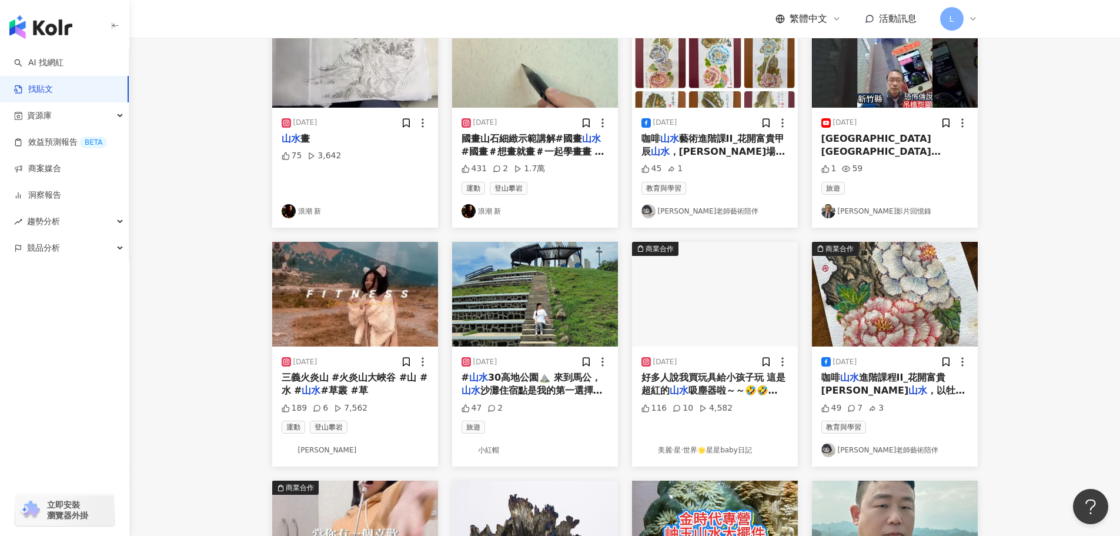
scroll to position [419, 0]
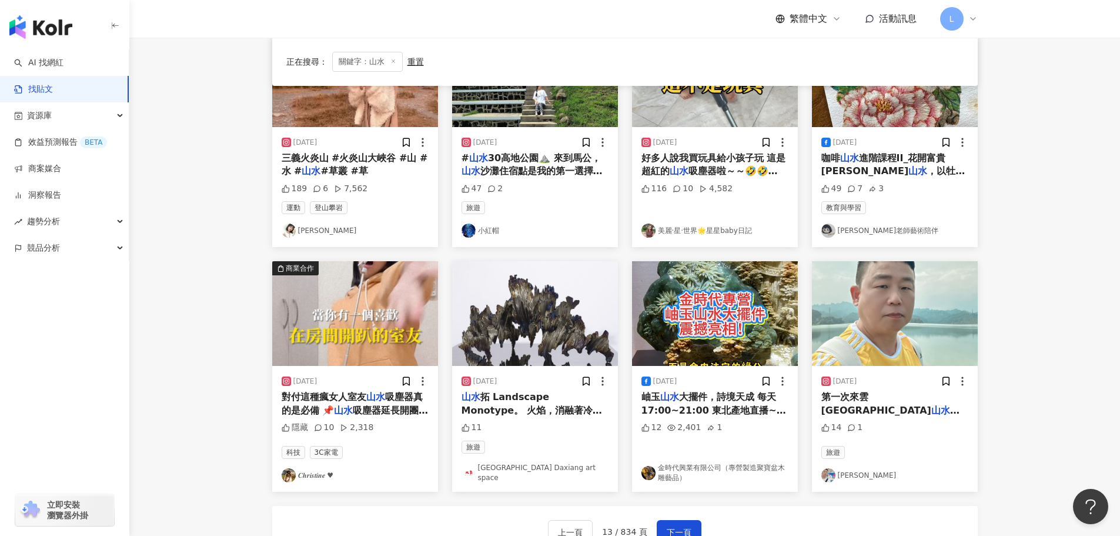
click at [274, 465] on div "2023/12/22 對付這種瘋女人室友 山水 吸塵器真的是必備 📌 山水 吸塵器延長開團，12/31前留言➕1 我傳連結給你🔗 # 山水 吸塵器開團# 山水…" at bounding box center [355, 429] width 166 height 126
click at [291, 468] on img at bounding box center [289, 475] width 14 height 14
click at [34, 64] on link "AI 找網紅" at bounding box center [38, 63] width 49 height 12
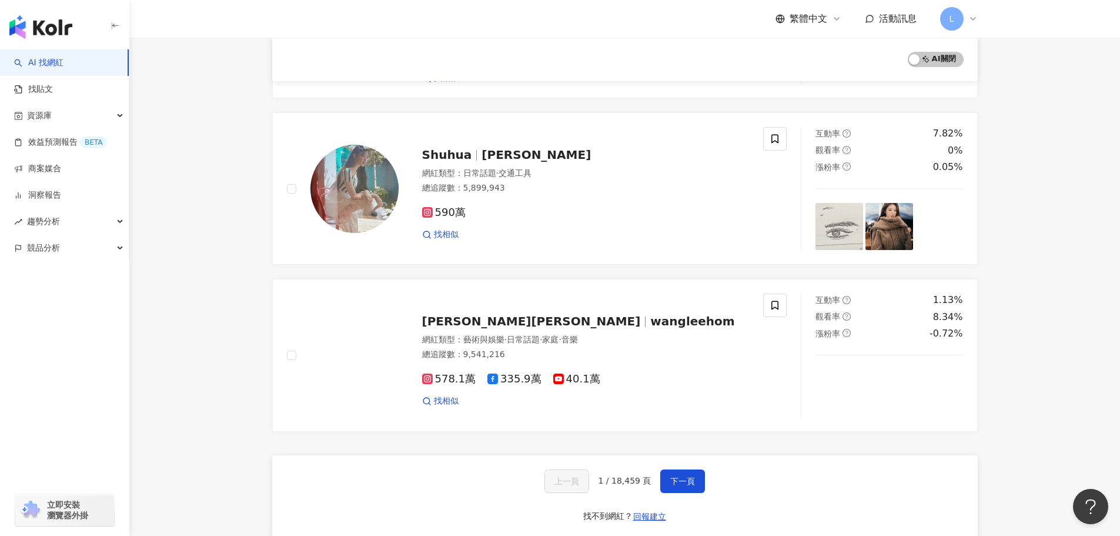
scroll to position [1916, 0]
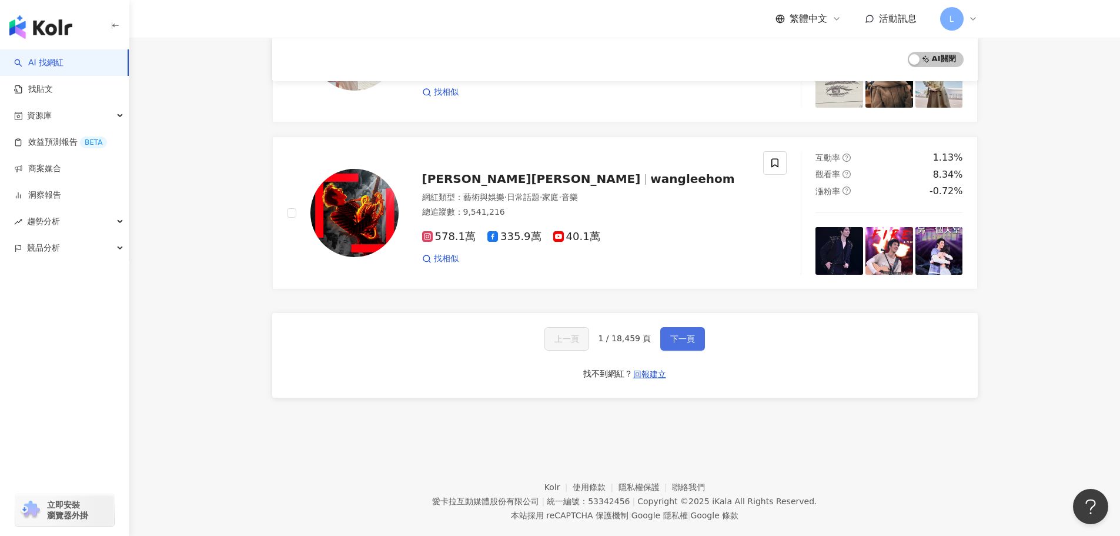
click at [683, 334] on span "下一頁" at bounding box center [682, 338] width 25 height 9
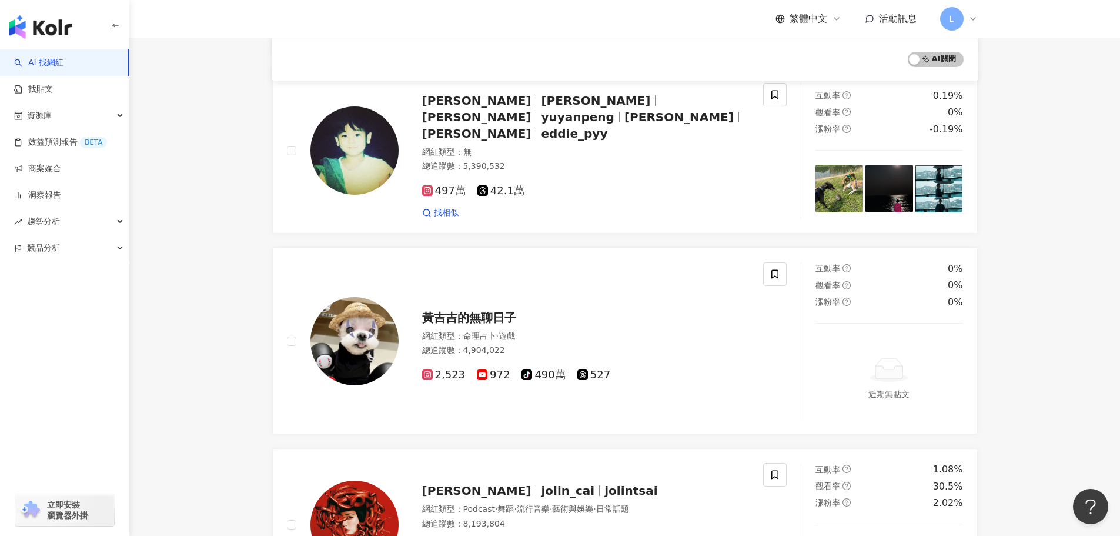
scroll to position [1950, 0]
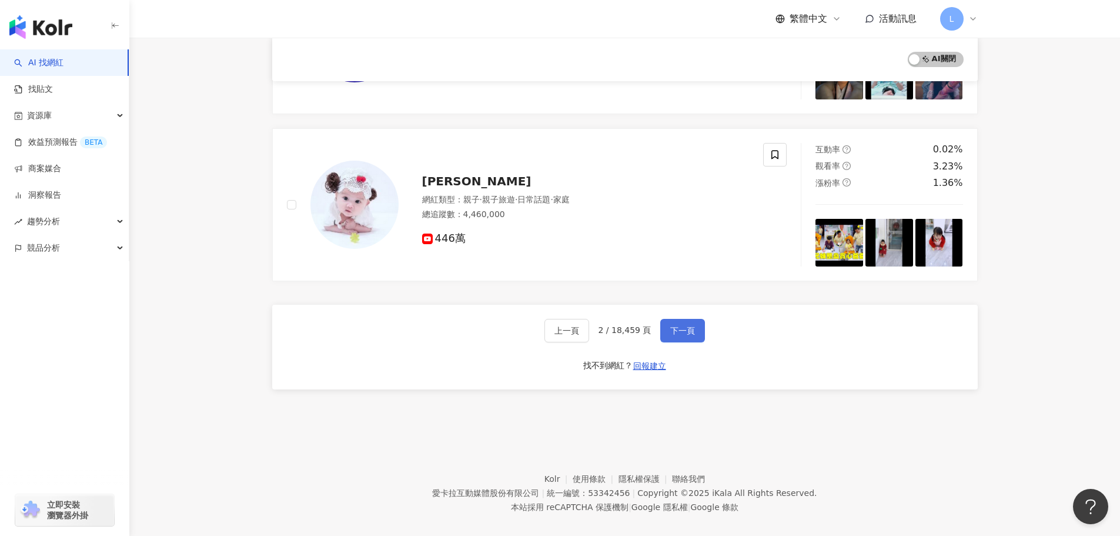
click at [683, 326] on span "下一頁" at bounding box center [682, 330] width 25 height 9
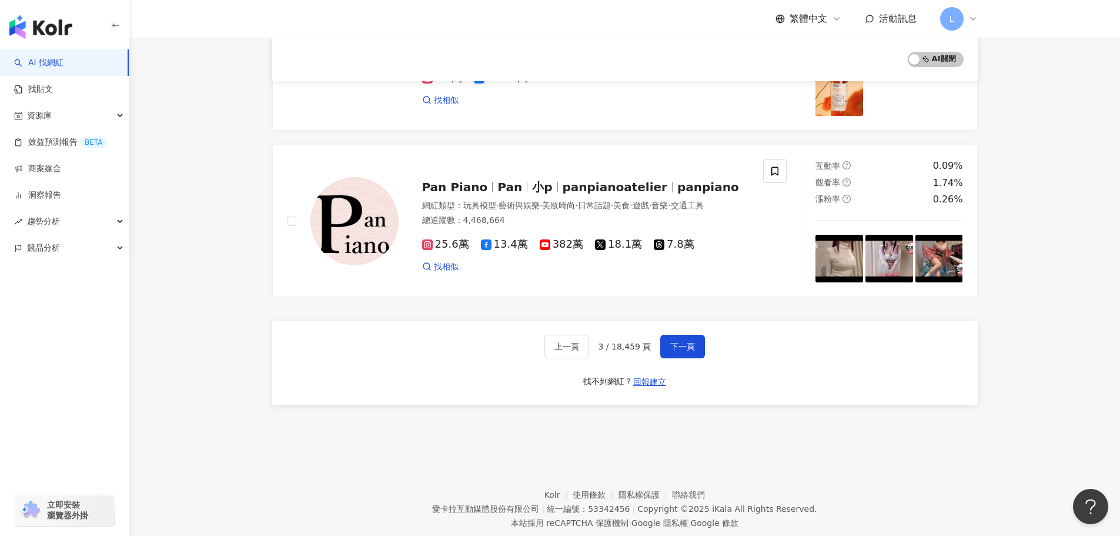
scroll to position [1916, 0]
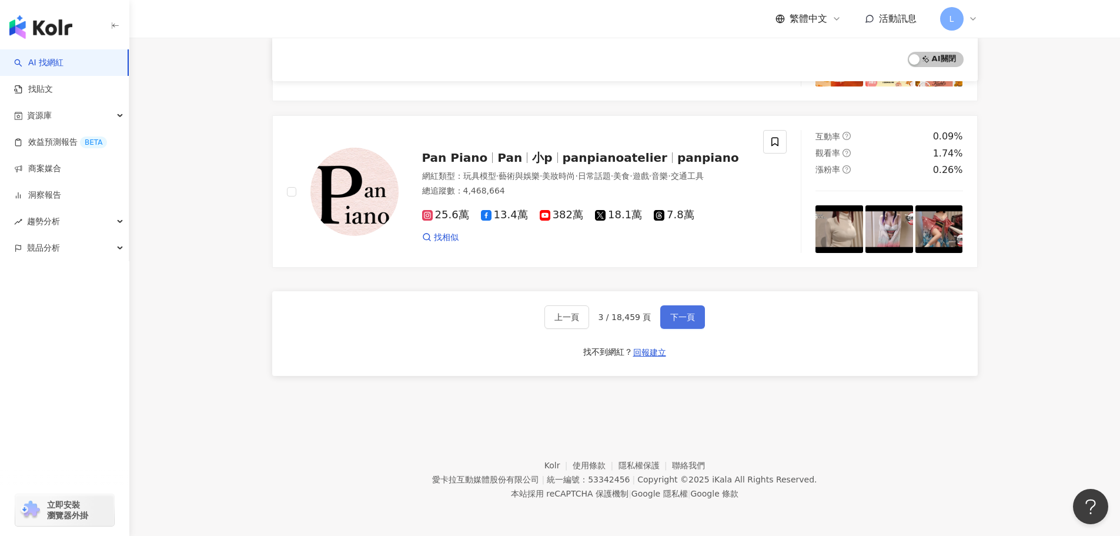
click at [662, 308] on button "下一頁" at bounding box center [682, 317] width 45 height 24
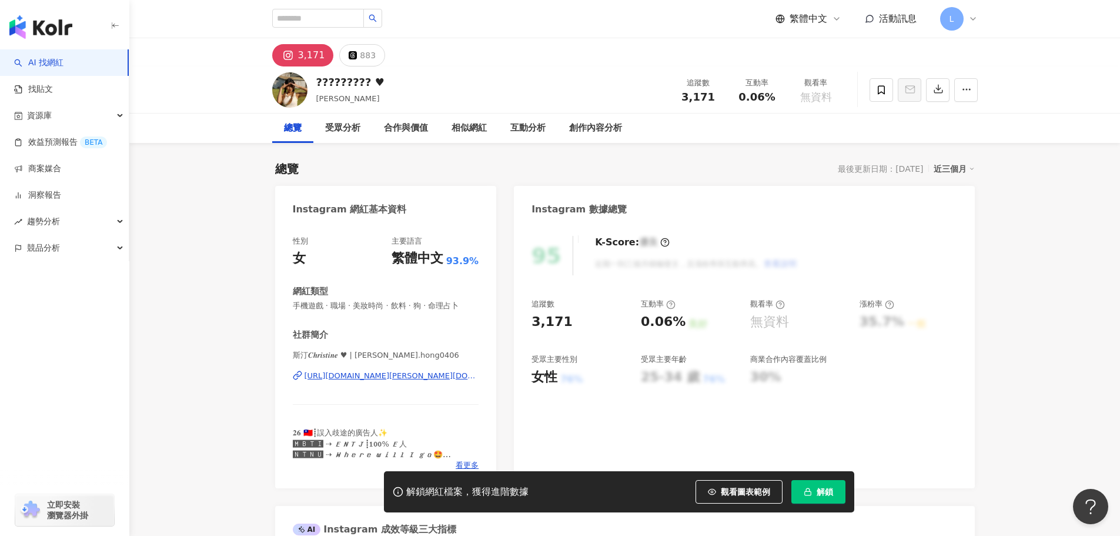
click at [409, 383] on div "斯汀𝑪𝒉𝒓𝒊𝒔𝒕𝒊𝒏𝒆 ♥ | chris.hong0406 https://www.instagram.com/chris.hong0406/" at bounding box center [386, 384] width 186 height 69
click at [392, 378] on div "https://www.instagram.com/chris.hong0406/" at bounding box center [392, 376] width 175 height 11
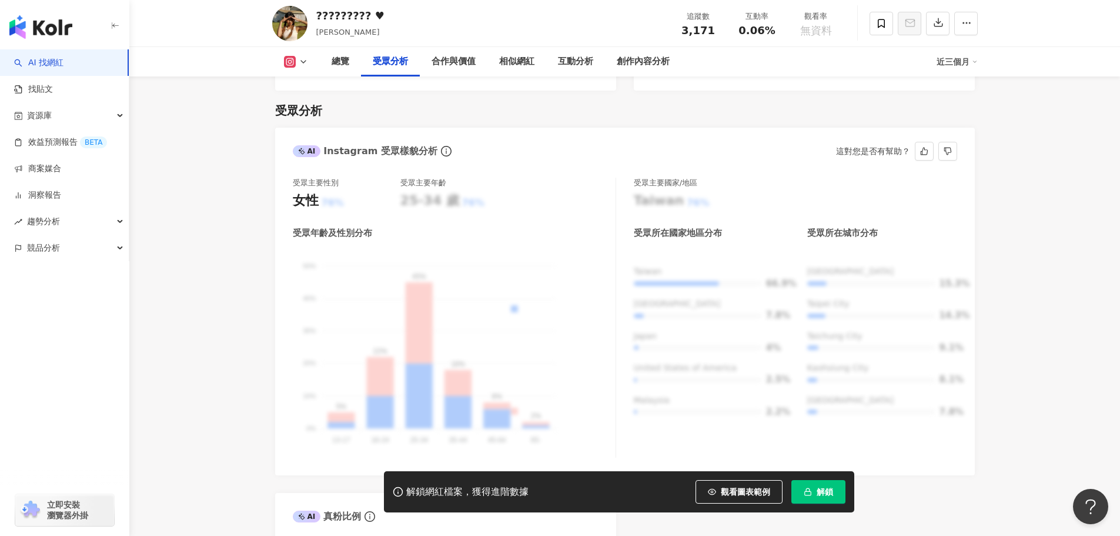
scroll to position [1000, 0]
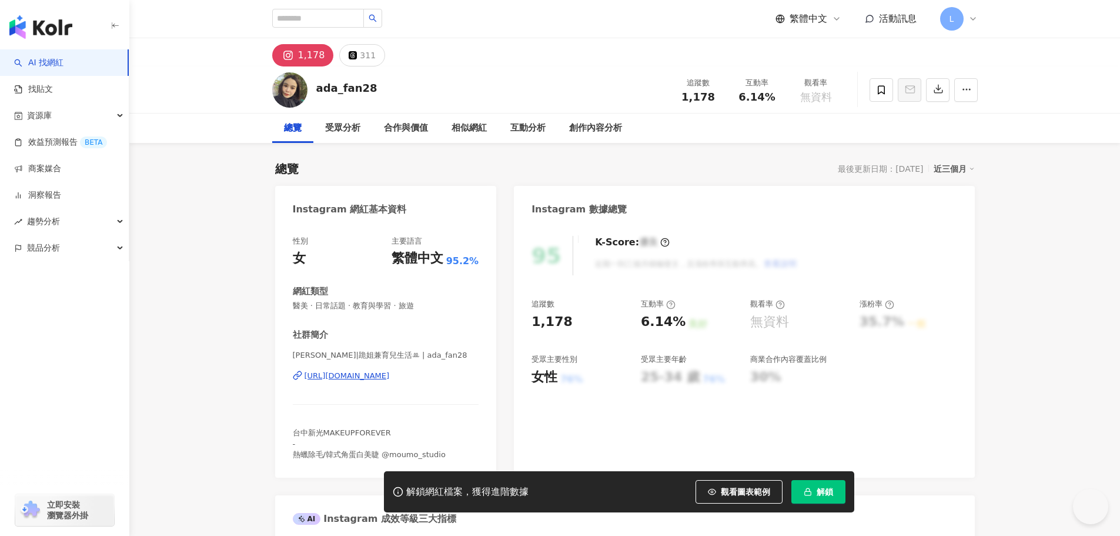
click at [356, 373] on div "https://www.instagram.com/ada_fan28/" at bounding box center [347, 376] width 85 height 11
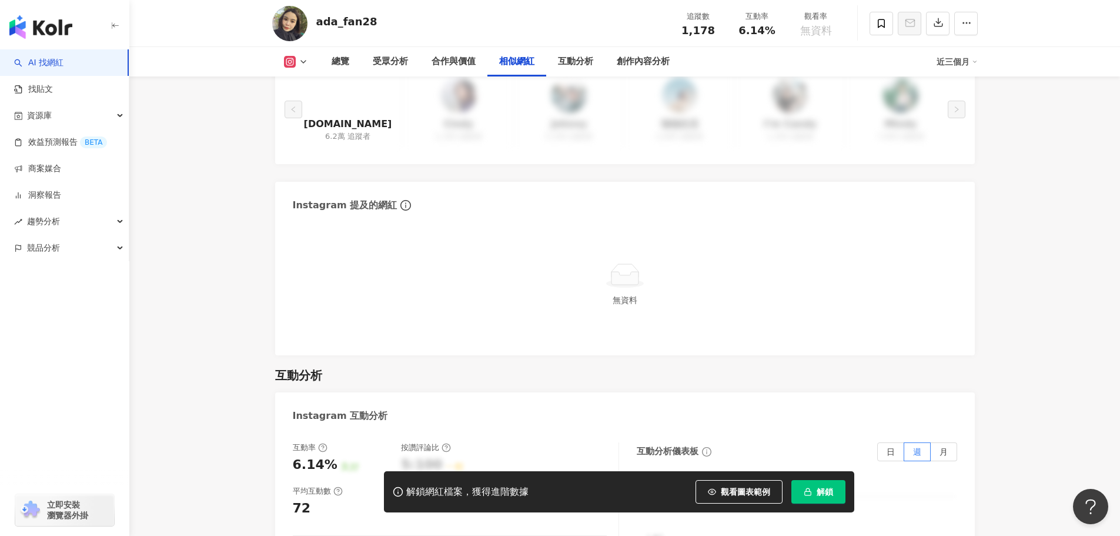
scroll to position [2294, 0]
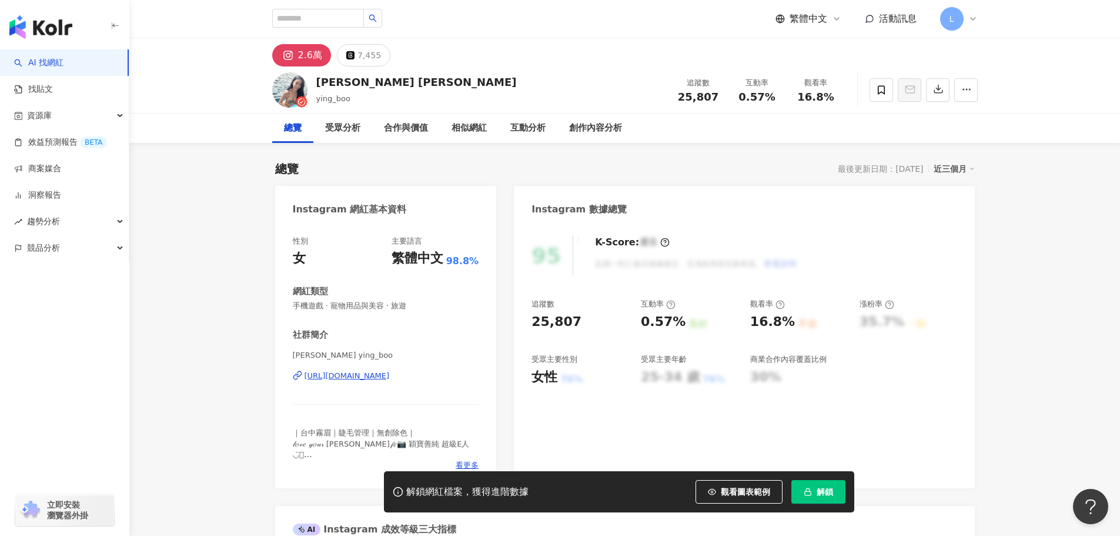
drag, startPoint x: 0, startPoint y: 0, endPoint x: 356, endPoint y: 376, distance: 517.6
click at [356, 376] on div "https://www.instagram.com/ying_boo/" at bounding box center [347, 376] width 85 height 11
